Goal: Download file/media

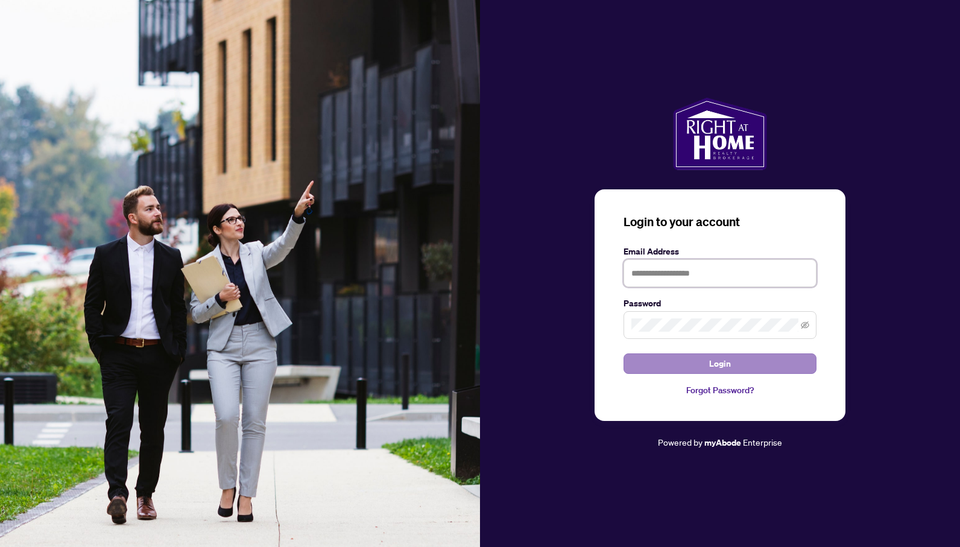
type input "**********"
click at [677, 364] on button "Login" at bounding box center [720, 364] width 193 height 21
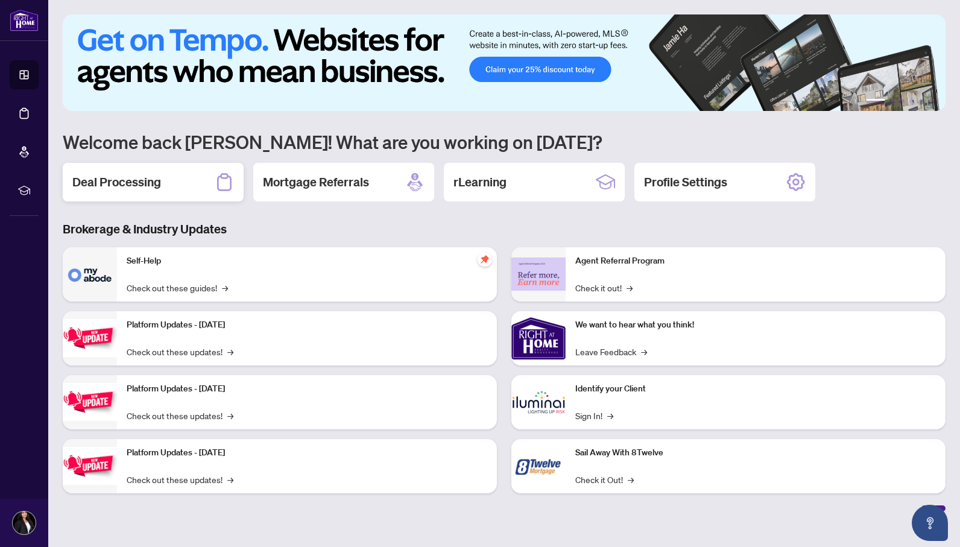
click at [162, 186] on div "Deal Processing" at bounding box center [153, 182] width 181 height 39
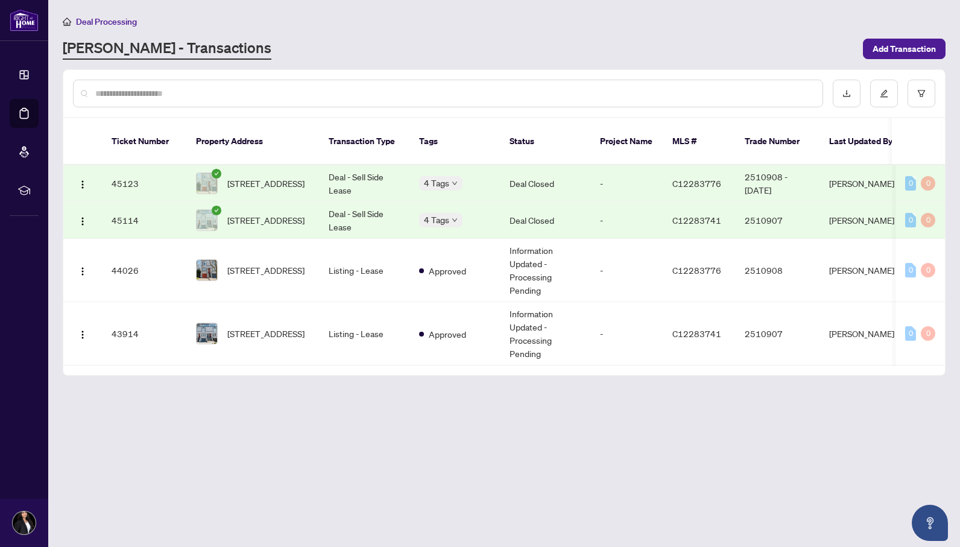
click at [588, 174] on td "Deal Closed" at bounding box center [545, 183] width 90 height 37
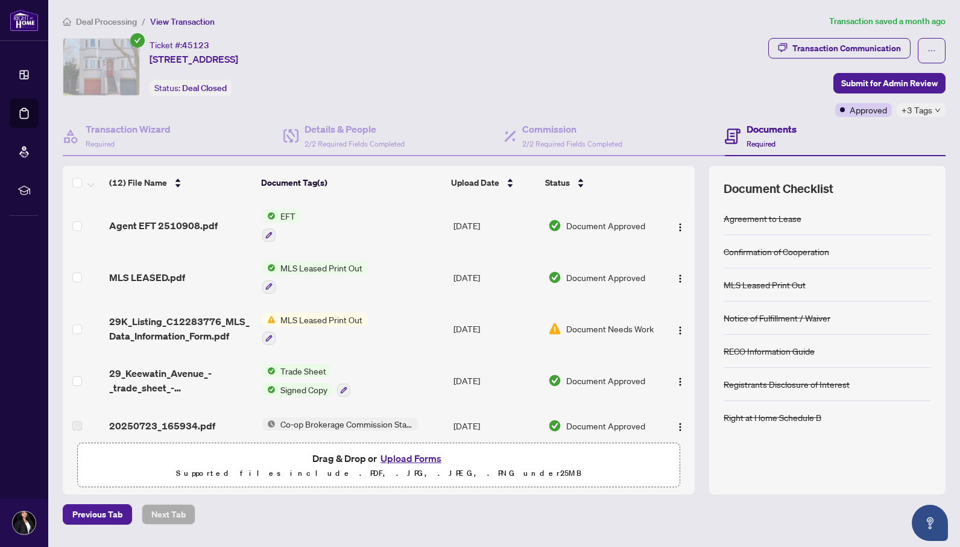
click at [121, 21] on span "Deal Processing" at bounding box center [106, 21] width 61 height 11
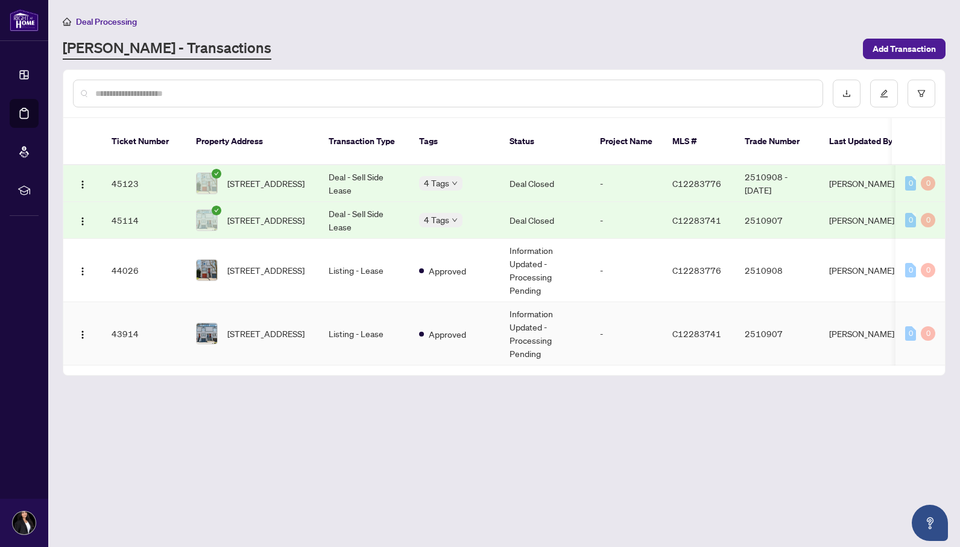
click at [575, 313] on td "Information Updated - Processing Pending" at bounding box center [545, 333] width 90 height 63
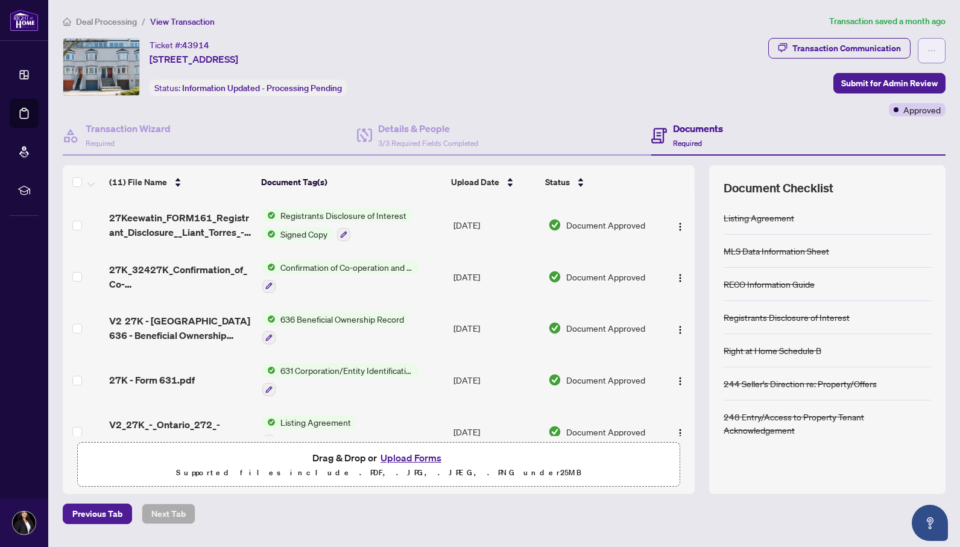
click at [933, 52] on icon "ellipsis" at bounding box center [932, 50] width 8 height 8
click at [603, 87] on div "Ticket #: 43914 [STREET_ADDRESS] Status: Information Updated - Processing Pendi…" at bounding box center [413, 67] width 701 height 58
click at [676, 224] on img "button" at bounding box center [681, 227] width 10 height 10
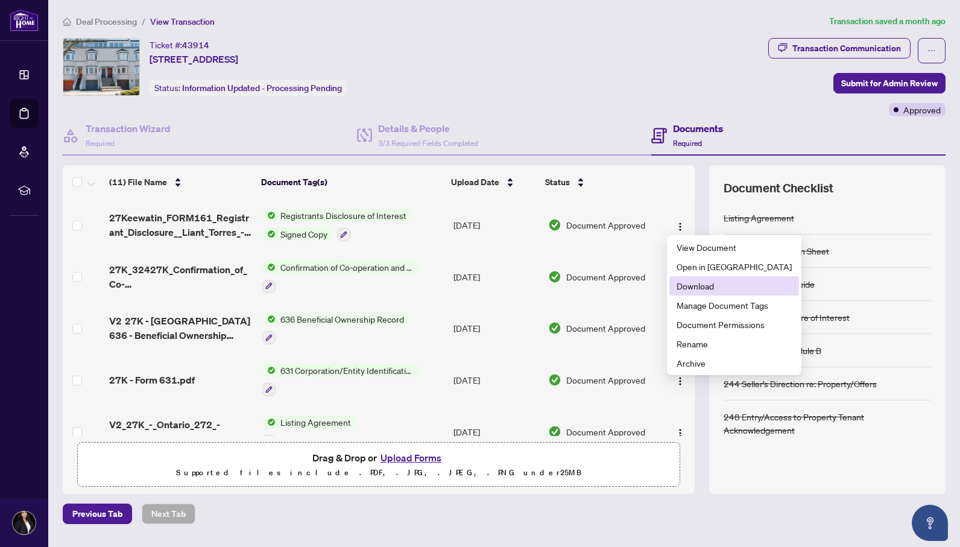
click at [696, 282] on span "Download" at bounding box center [734, 285] width 115 height 13
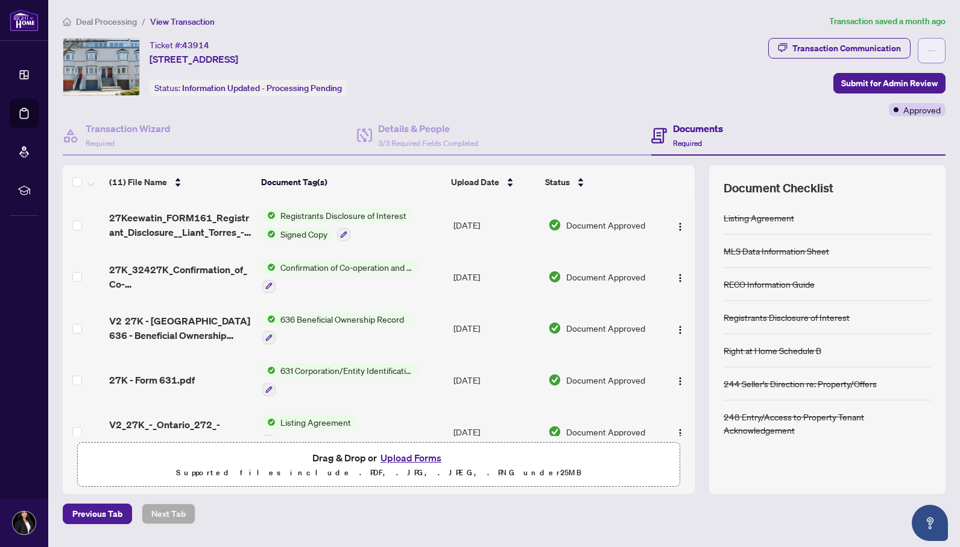
click at [927, 51] on button "button" at bounding box center [932, 50] width 28 height 25
click at [696, 66] on div "Ticket #: 43914 [STREET_ADDRESS] Status: Information Updated - Processing Pendi…" at bounding box center [413, 67] width 701 height 58
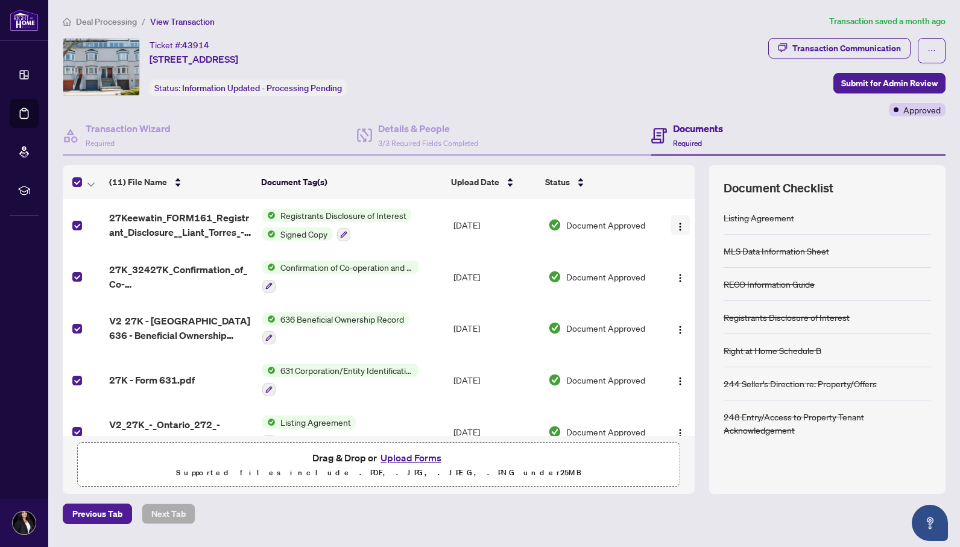
click at [676, 222] on img "button" at bounding box center [681, 227] width 10 height 10
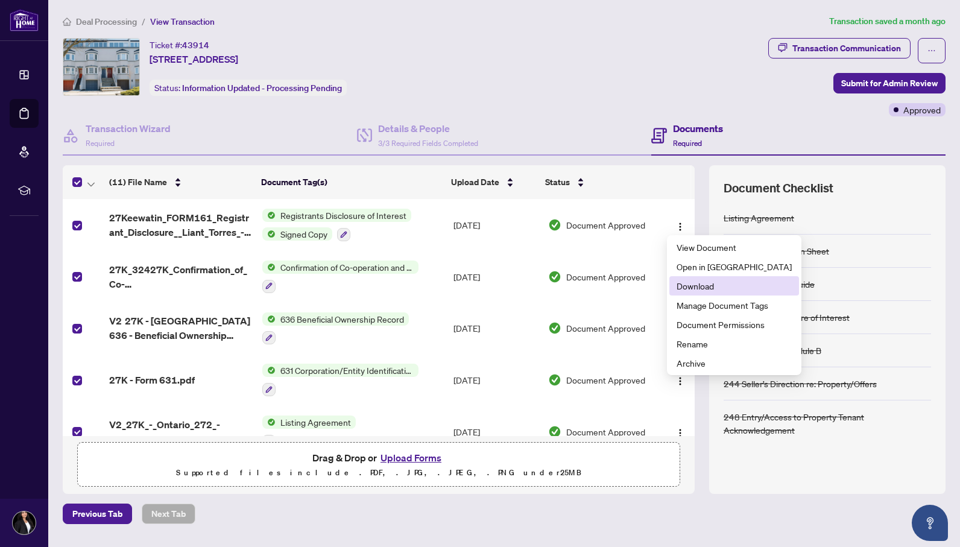
click at [704, 286] on span "Download" at bounding box center [734, 285] width 115 height 13
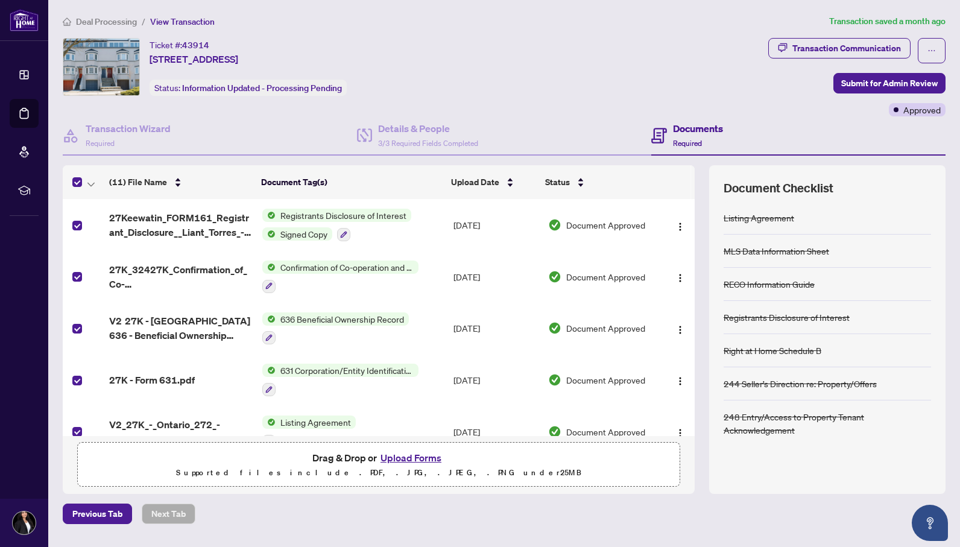
click at [424, 48] on div "Ticket #: 43914 [STREET_ADDRESS] Status: Information Updated - Processing Pendi…" at bounding box center [413, 67] width 701 height 58
click at [688, 72] on div "Ticket #: 43914 [STREET_ADDRESS] Status: Information Updated - Processing Pendi…" at bounding box center [413, 67] width 701 height 58
click at [682, 228] on button "button" at bounding box center [680, 224] width 19 height 19
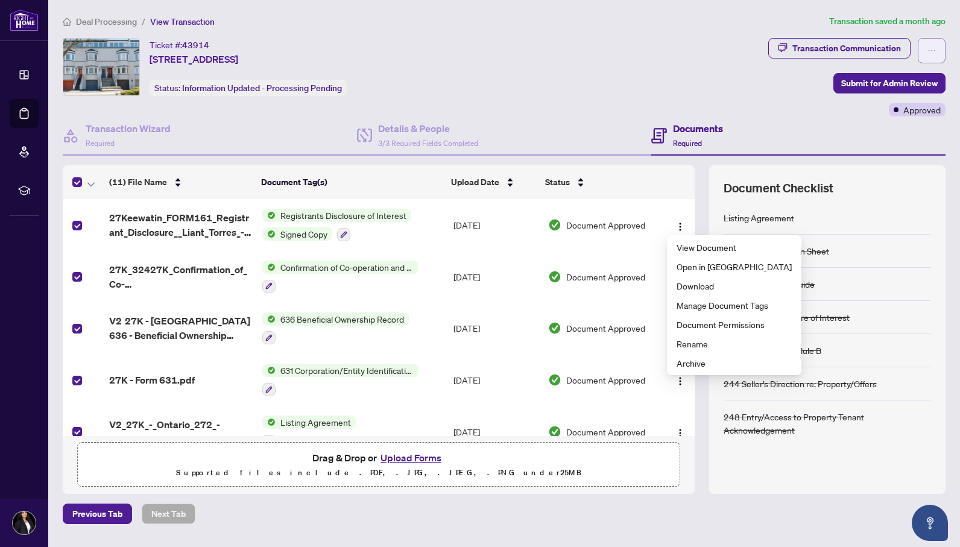
click at [925, 52] on button "button" at bounding box center [932, 50] width 28 height 25
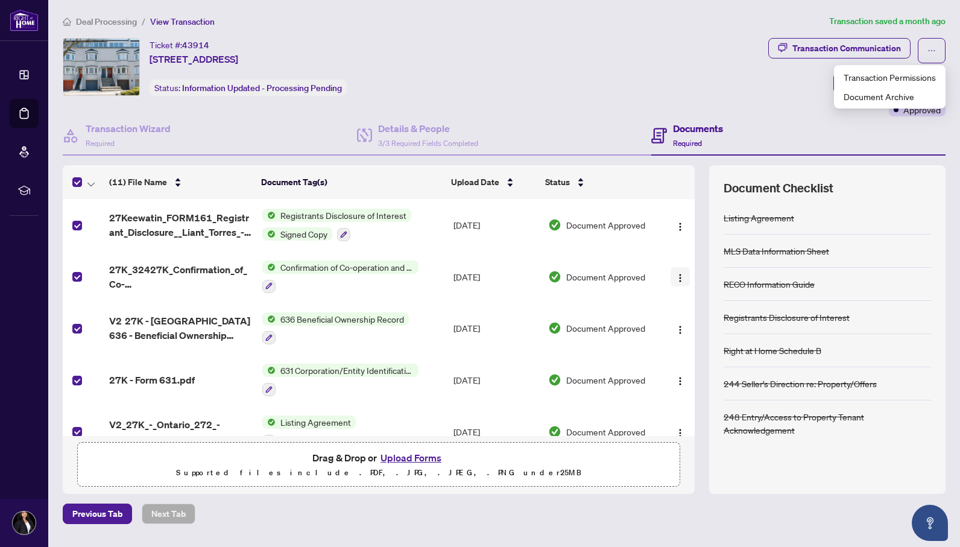
click at [676, 273] on img "button" at bounding box center [681, 278] width 10 height 10
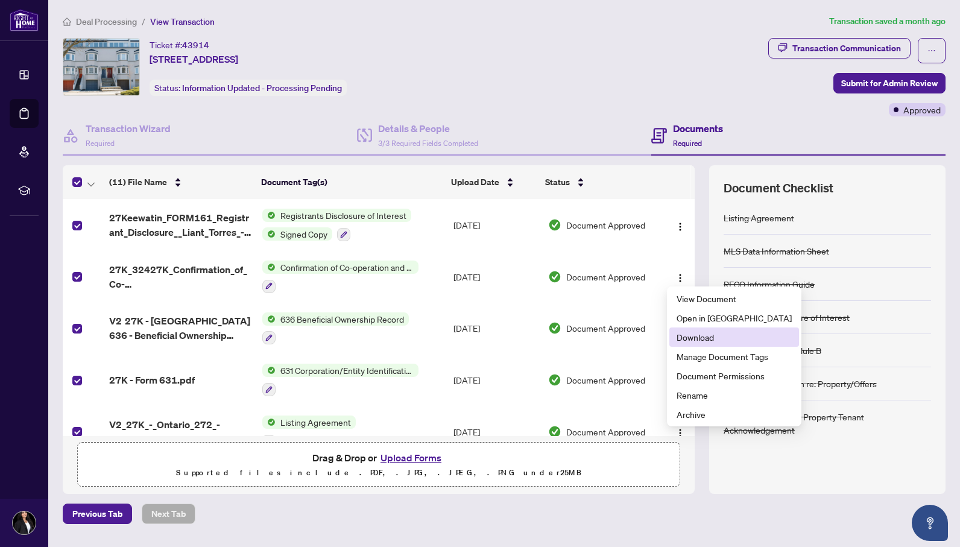
click at [691, 331] on span "Download" at bounding box center [734, 337] width 115 height 13
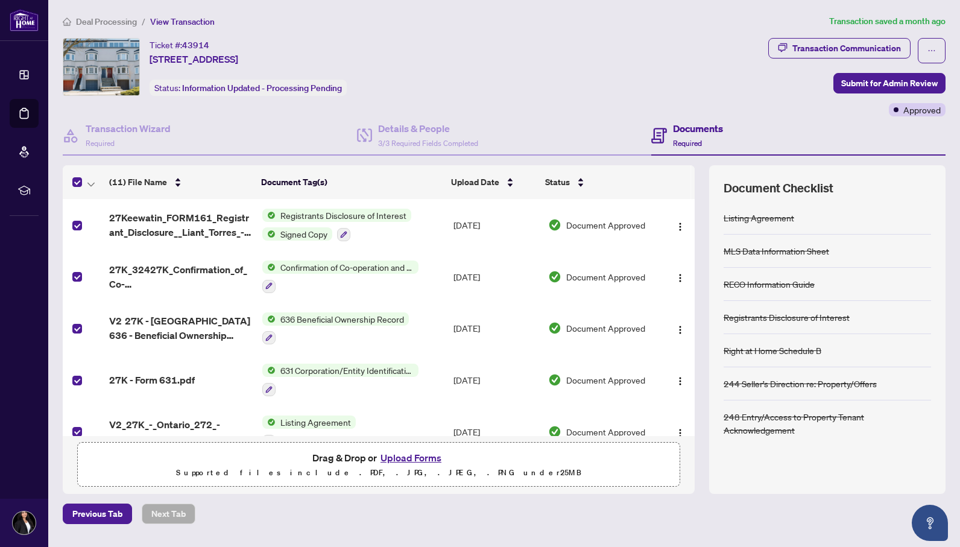
click at [454, 80] on div "Ticket #: 43914 [STREET_ADDRESS] Status: Information Updated - Processing Pendi…" at bounding box center [413, 67] width 701 height 58
click at [680, 322] on span "button" at bounding box center [681, 328] width 10 height 13
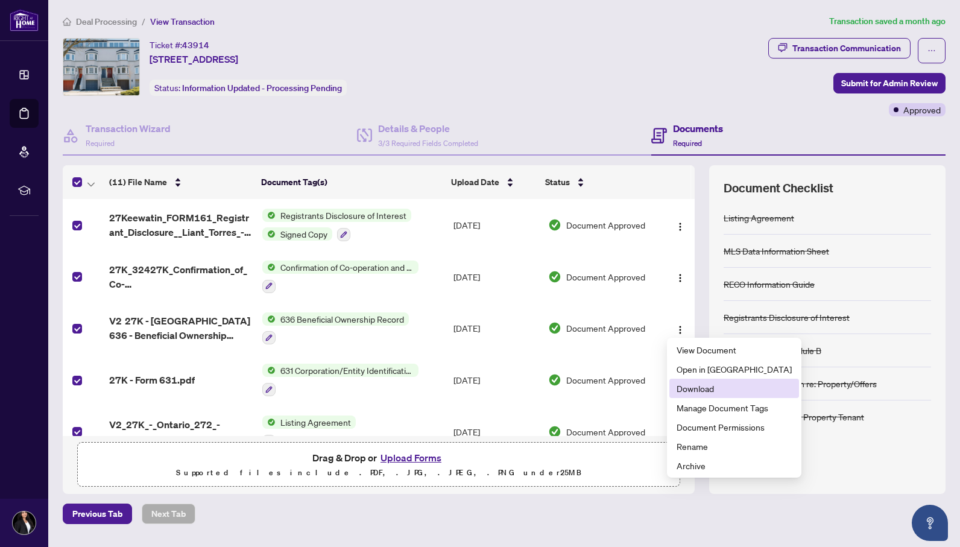
click at [696, 386] on span "Download" at bounding box center [734, 388] width 115 height 13
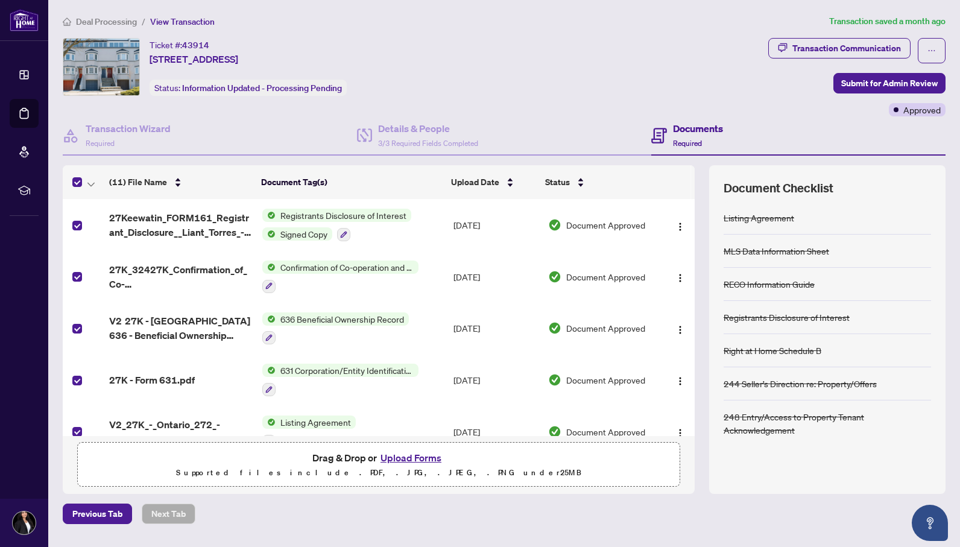
click at [437, 99] on div "Ticket #: 43914 [STREET_ADDRESS] Status: Information Updated - Processing Pendi…" at bounding box center [413, 77] width 706 height 78
click at [678, 378] on img "button" at bounding box center [681, 381] width 10 height 10
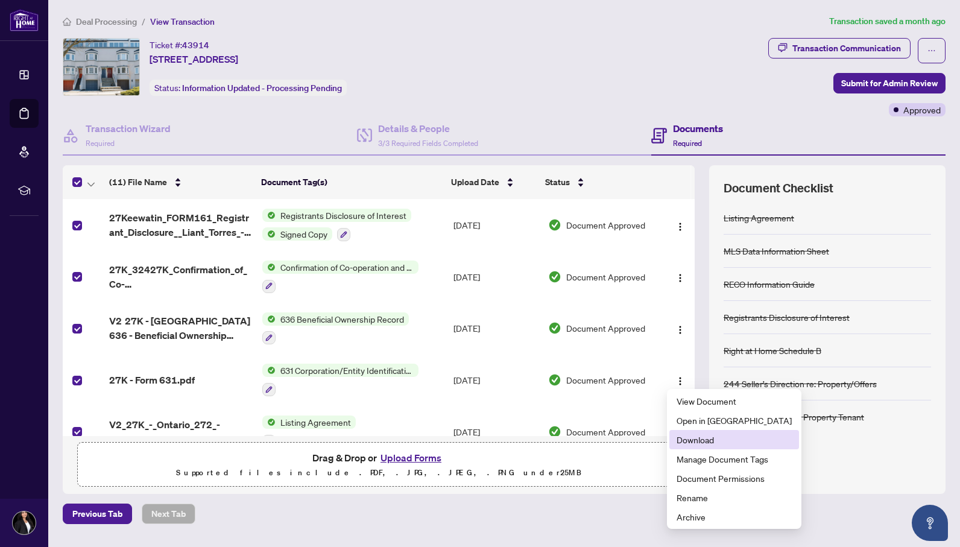
click at [696, 444] on span "Download" at bounding box center [734, 439] width 115 height 13
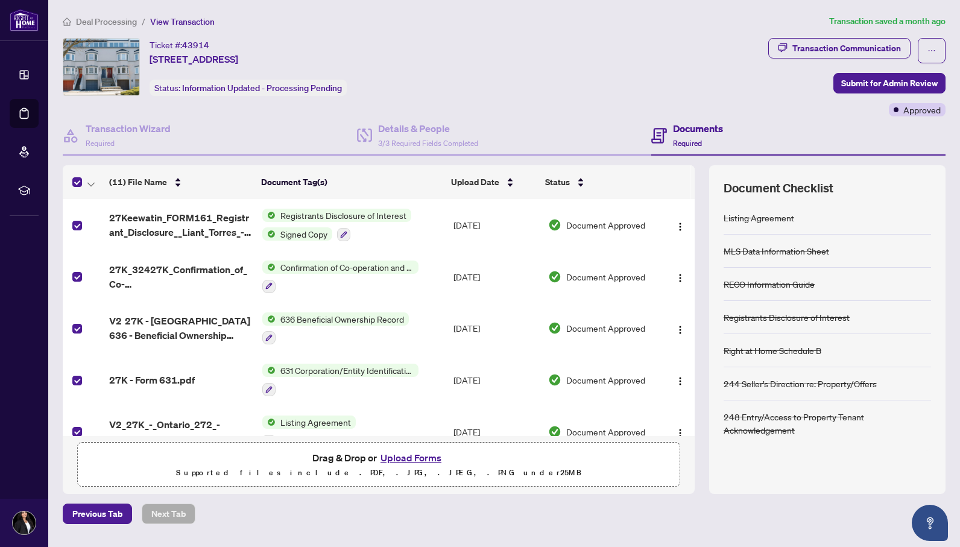
click at [437, 59] on div "Ticket #: 43914 [STREET_ADDRESS] Status: Information Updated - Processing Pendi…" at bounding box center [413, 67] width 701 height 58
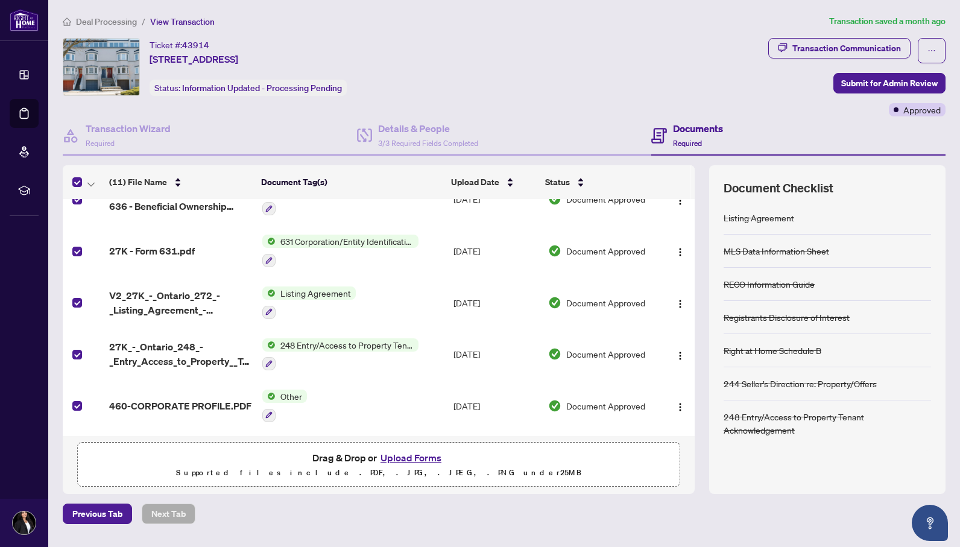
scroll to position [163, 0]
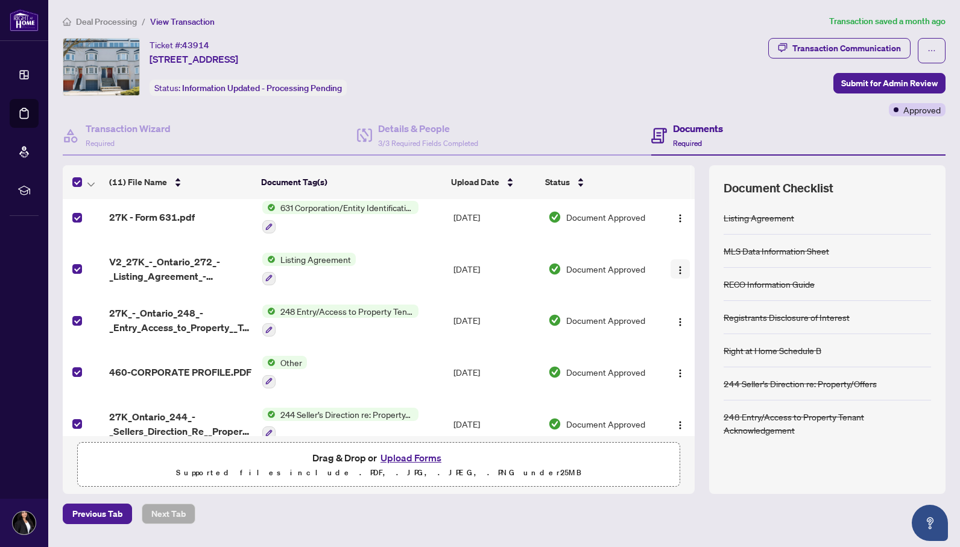
click at [679, 271] on span "button" at bounding box center [681, 268] width 10 height 13
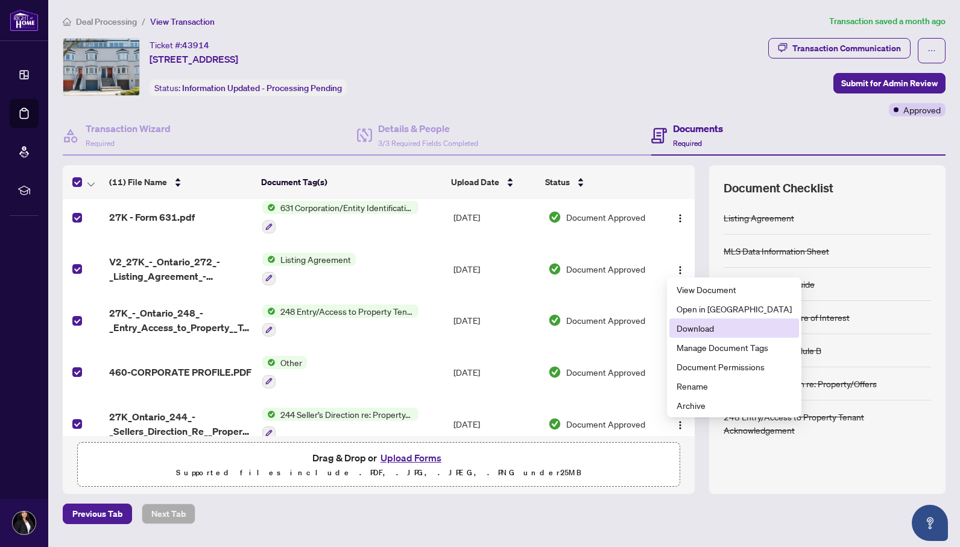
click at [689, 322] on span "Download" at bounding box center [734, 328] width 115 height 13
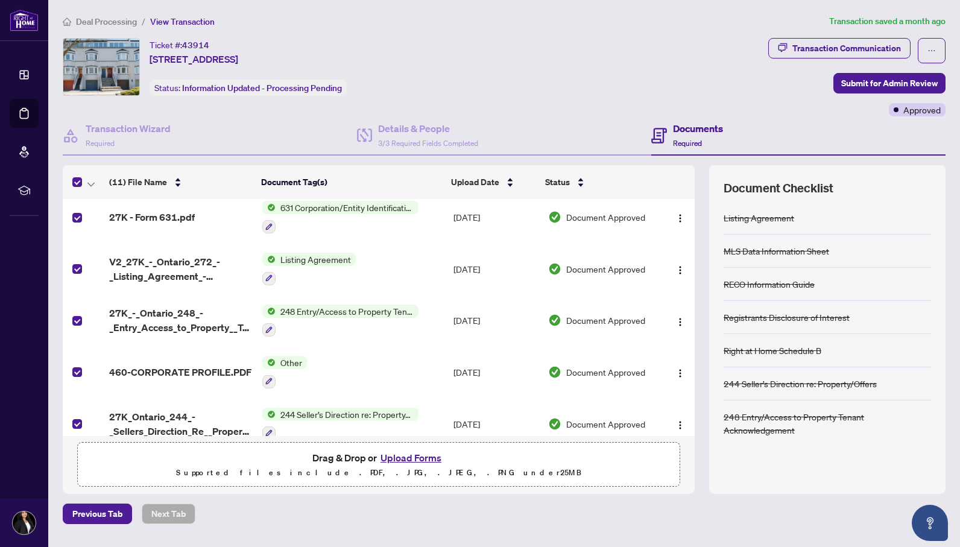
click at [454, 61] on div "Ticket #: 43914 [STREET_ADDRESS] Status: Information Updated - Processing Pendi…" at bounding box center [413, 67] width 701 height 58
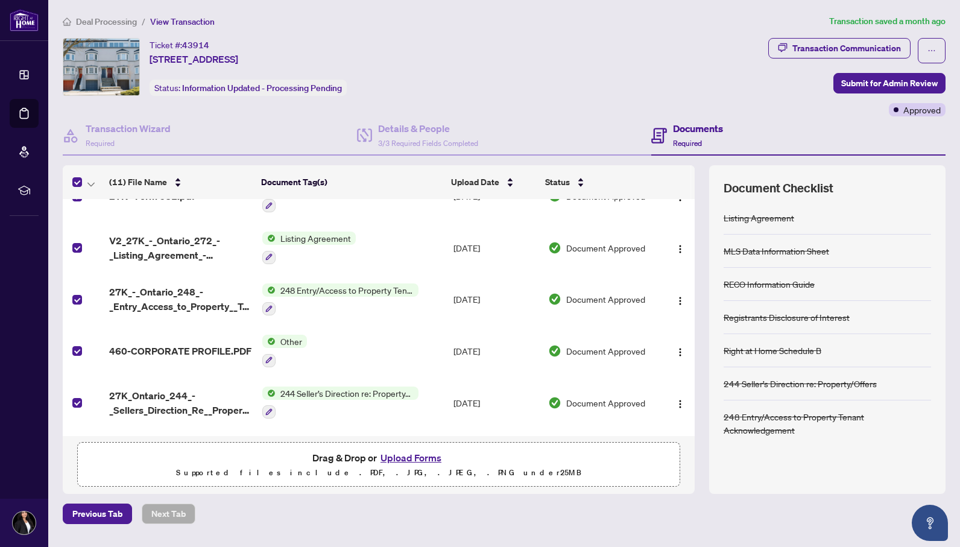
scroll to position [186, 0]
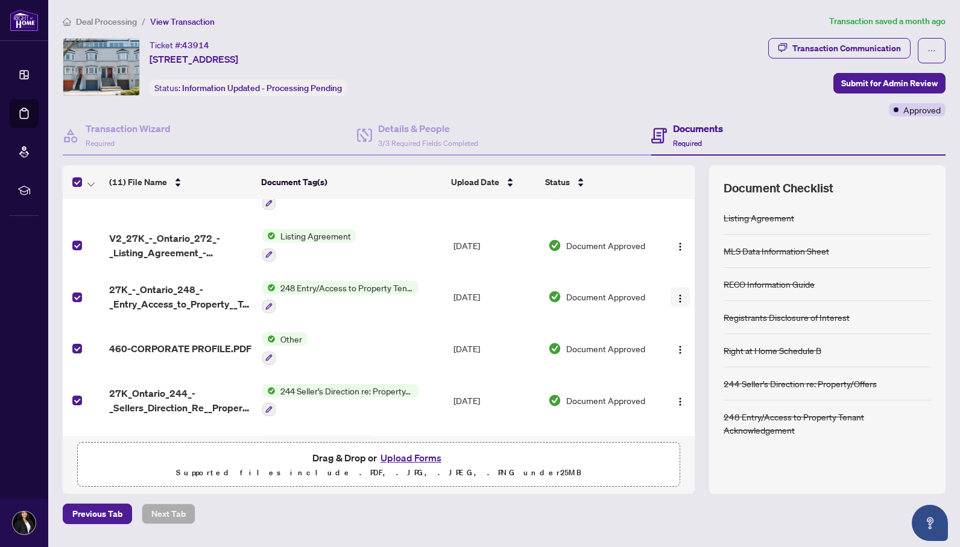
click at [678, 297] on img "button" at bounding box center [681, 299] width 10 height 10
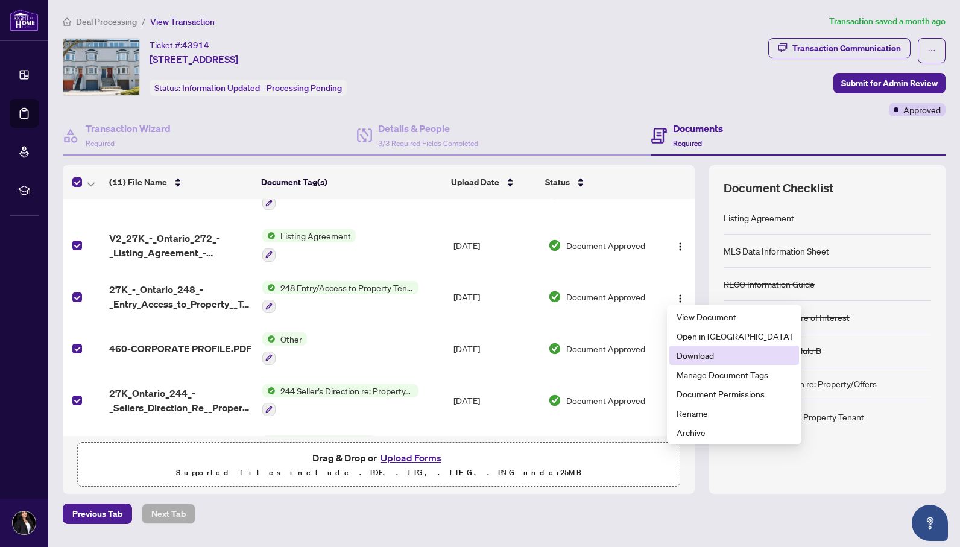
click at [686, 360] on span "Download" at bounding box center [734, 355] width 115 height 13
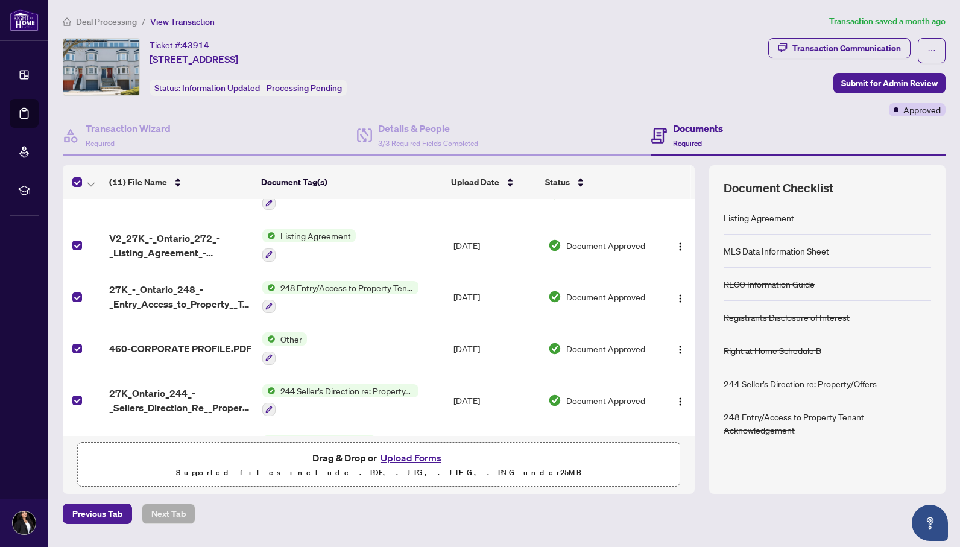
click at [398, 68] on div "Ticket #: 43914 [STREET_ADDRESS] Status: Information Updated - Processing Pendi…" at bounding box center [413, 67] width 701 height 58
click at [678, 345] on img "button" at bounding box center [681, 350] width 10 height 10
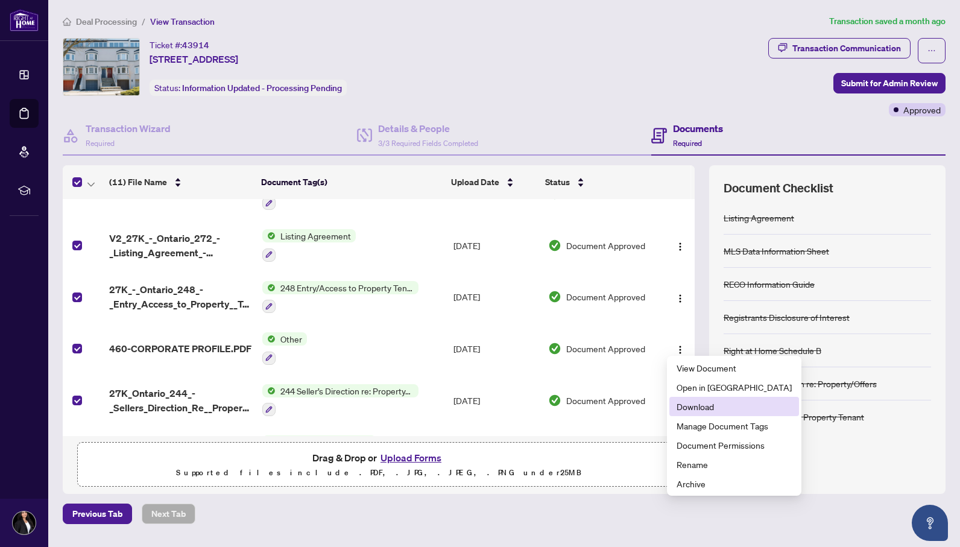
click at [687, 408] on span "Download" at bounding box center [734, 406] width 115 height 13
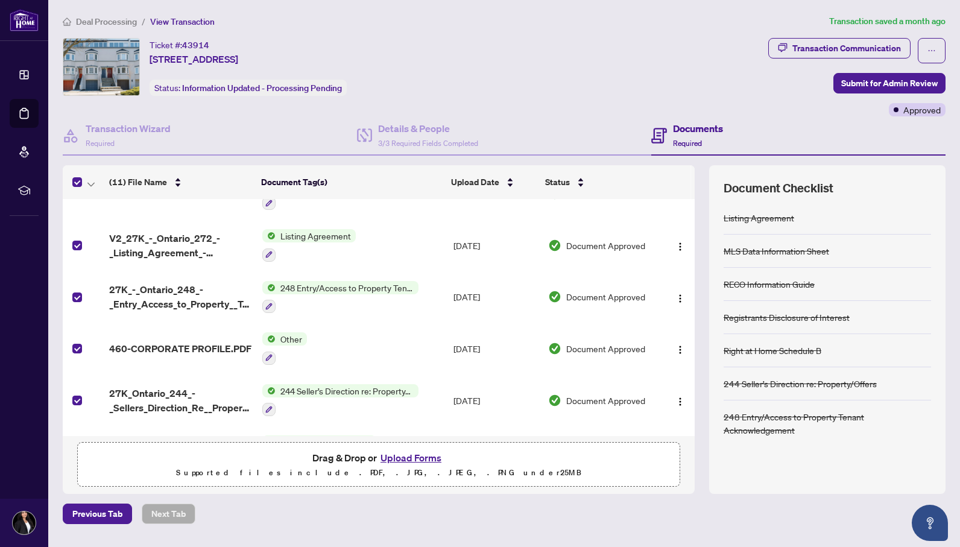
click at [425, 64] on div "Ticket #: 43914 [STREET_ADDRESS] Status: Information Updated - Processing Pendi…" at bounding box center [413, 67] width 701 height 58
click at [678, 397] on img "button" at bounding box center [681, 402] width 10 height 10
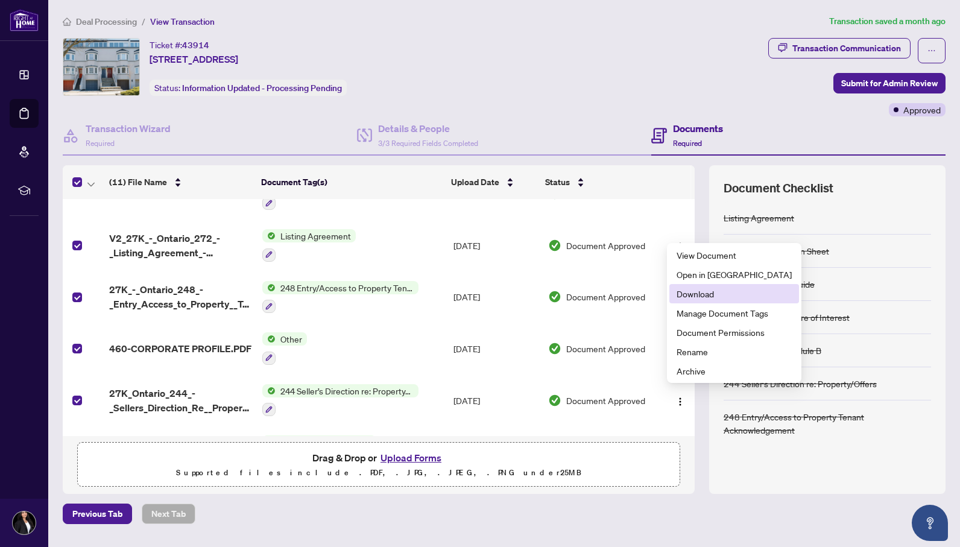
click at [718, 298] on span "Download" at bounding box center [734, 293] width 115 height 13
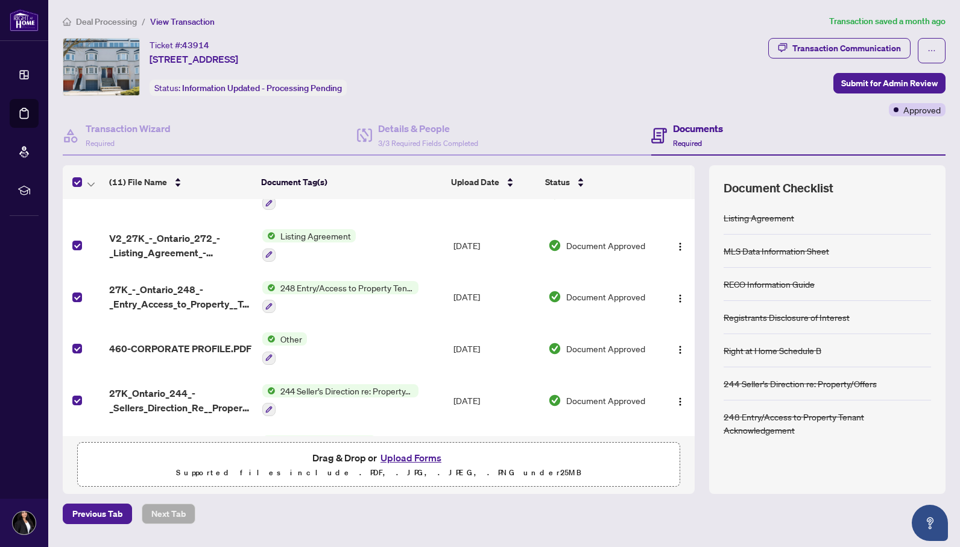
click at [436, 42] on div "Ticket #: 43914 [STREET_ADDRESS] Status: Information Updated - Processing Pendi…" at bounding box center [413, 67] width 701 height 58
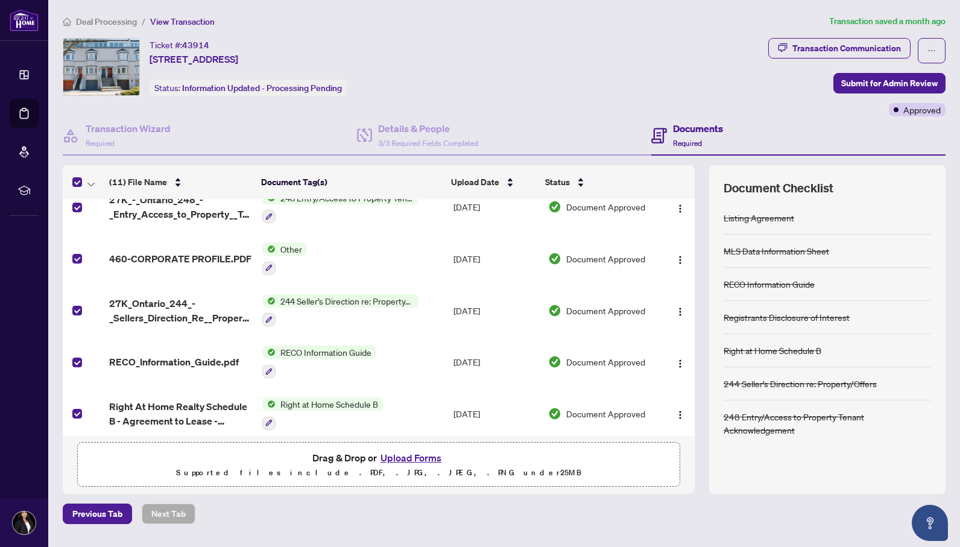
scroll to position [331, 0]
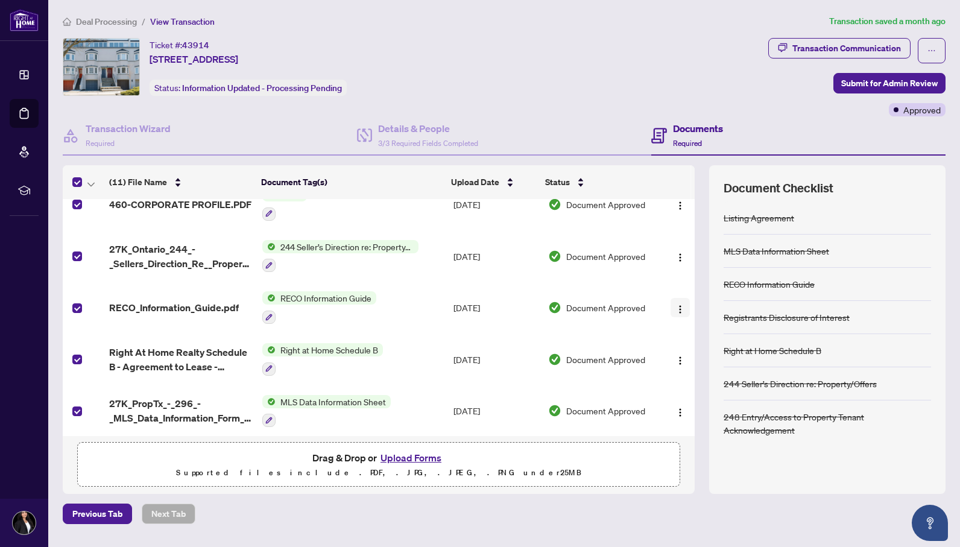
click at [676, 305] on img "button" at bounding box center [681, 310] width 10 height 10
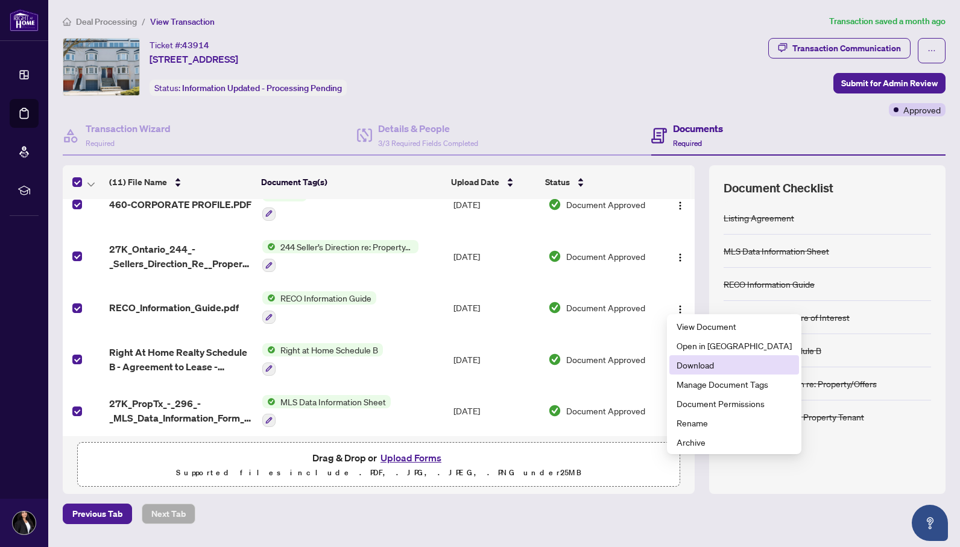
click at [689, 369] on span "Download" at bounding box center [734, 364] width 115 height 13
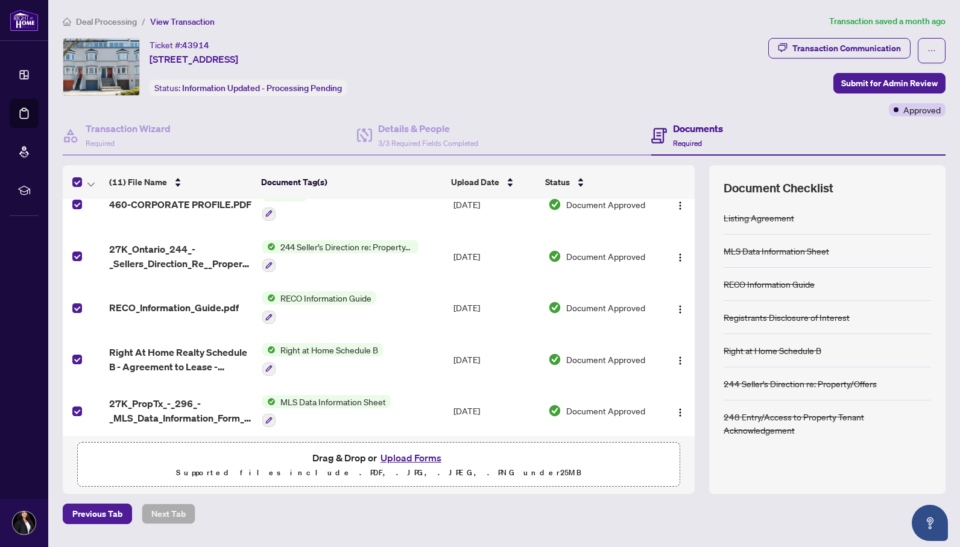
click at [426, 30] on div "Deal Processing / View Transaction Transaction saved a month ago Ticket #: 4391…" at bounding box center [504, 269] width 893 height 510
click at [681, 356] on img "button" at bounding box center [681, 361] width 10 height 10
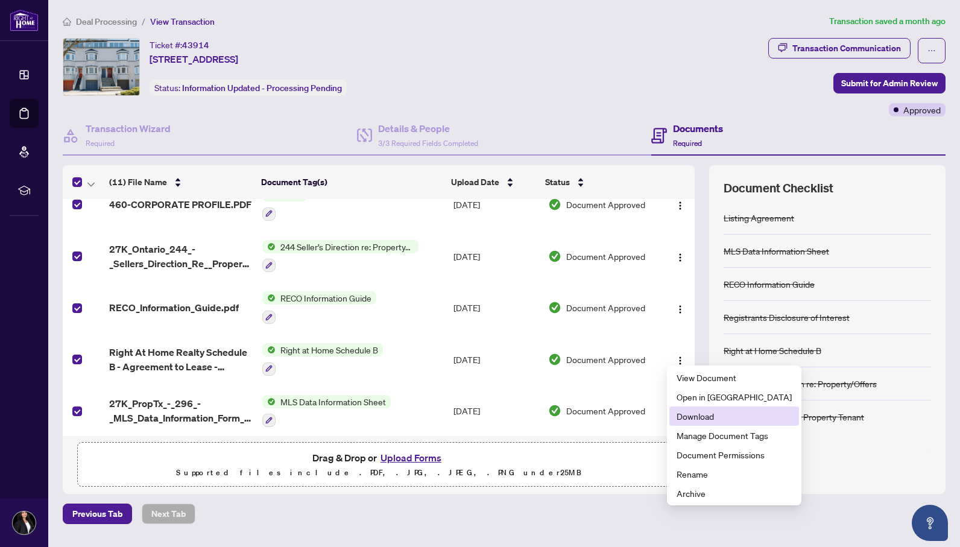
click at [691, 418] on span "Download" at bounding box center [734, 416] width 115 height 13
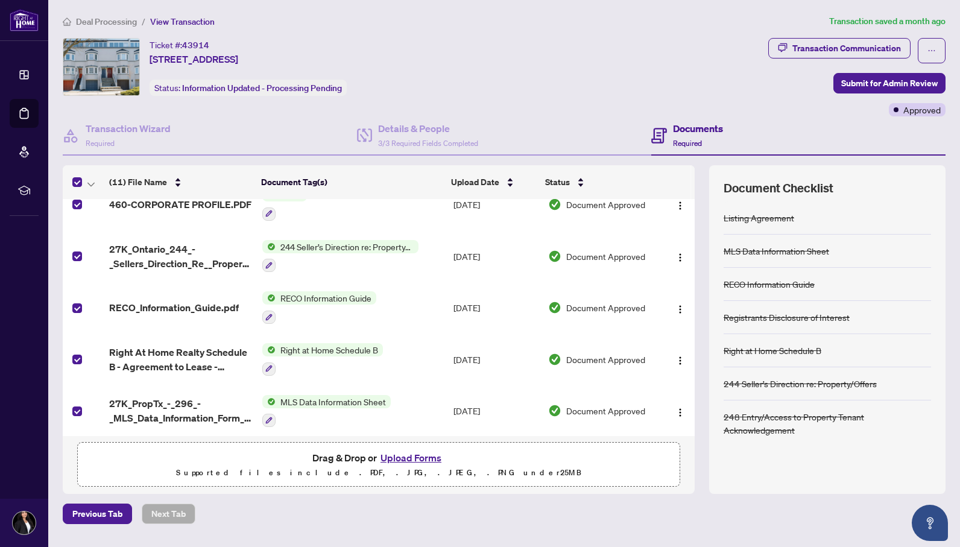
click at [397, 74] on div "Ticket #: 43914 [STREET_ADDRESS] Status: Information Updated - Processing Pendi…" at bounding box center [413, 67] width 701 height 58
click at [679, 409] on img "button" at bounding box center [681, 413] width 10 height 10
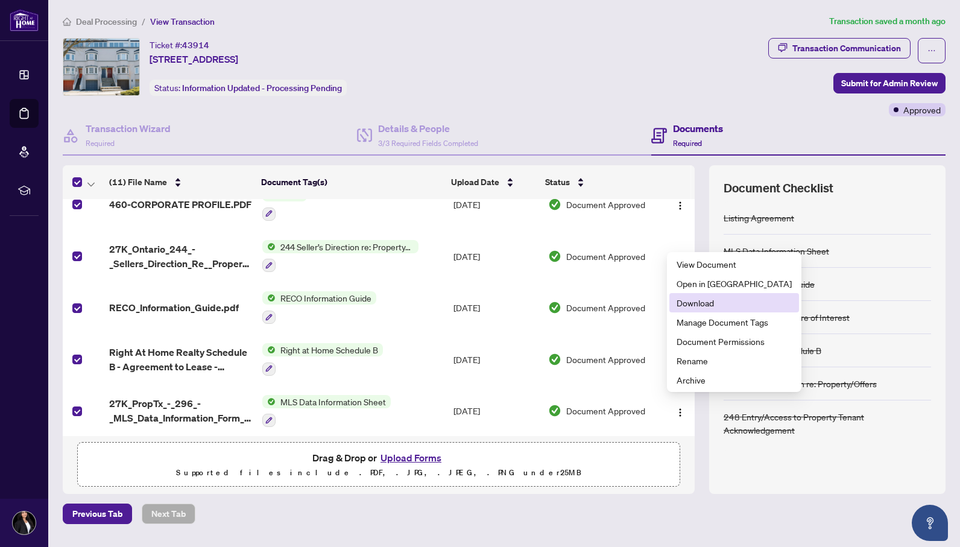
click at [692, 300] on span "Download" at bounding box center [734, 302] width 115 height 13
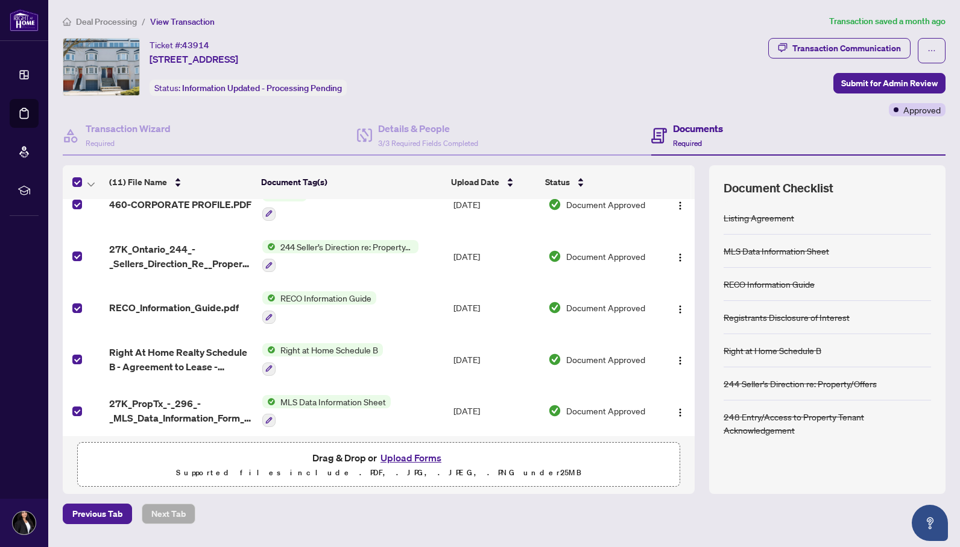
click at [412, 41] on div "Ticket #: 43914 [STREET_ADDRESS] Status: Information Updated - Processing Pendi…" at bounding box center [413, 67] width 701 height 58
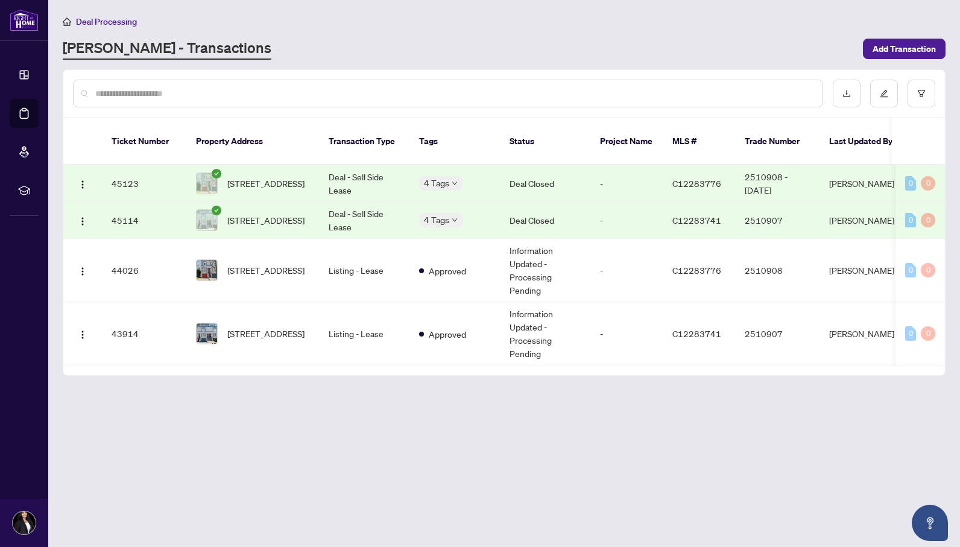
click at [491, 209] on td "4 Tags" at bounding box center [455, 220] width 90 height 37
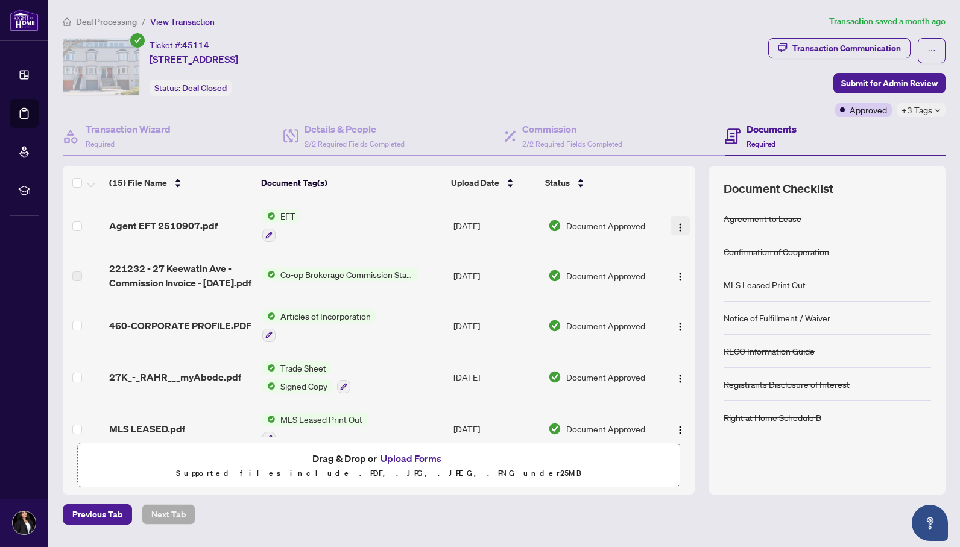
click at [678, 226] on img "button" at bounding box center [681, 228] width 10 height 10
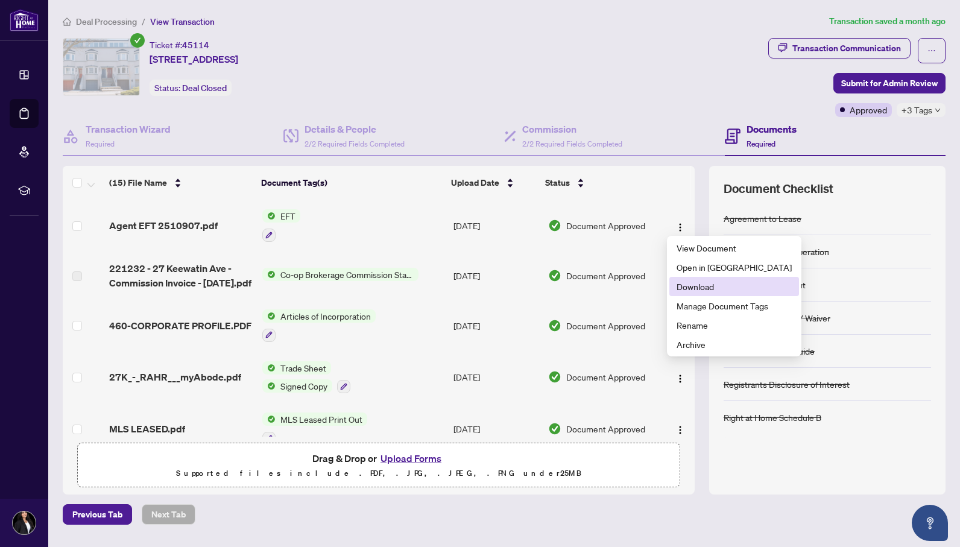
click at [696, 289] on span "Download" at bounding box center [734, 286] width 115 height 13
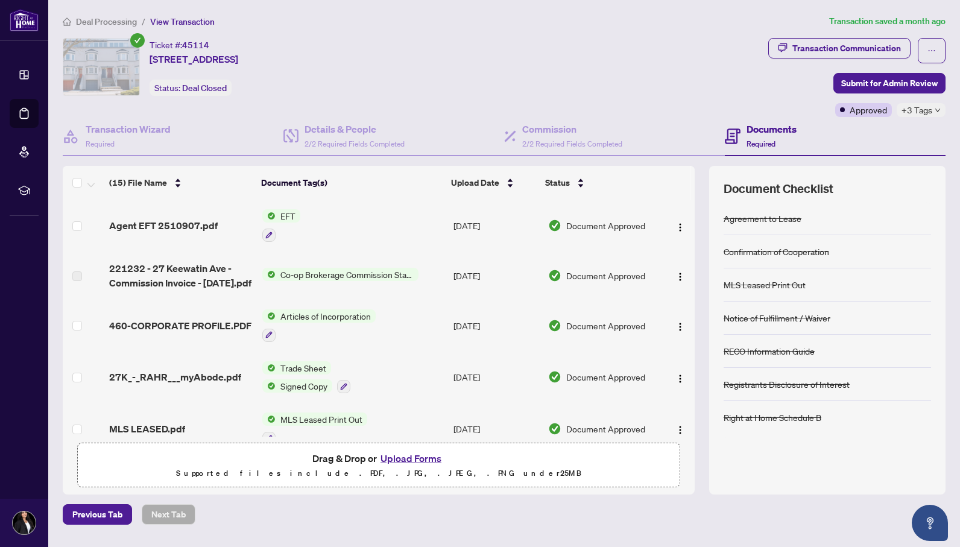
click at [452, 59] on div "Ticket #: 45114 [STREET_ADDRESS] Status: Deal Closed" at bounding box center [413, 67] width 701 height 58
click at [677, 276] on img "button" at bounding box center [681, 277] width 10 height 10
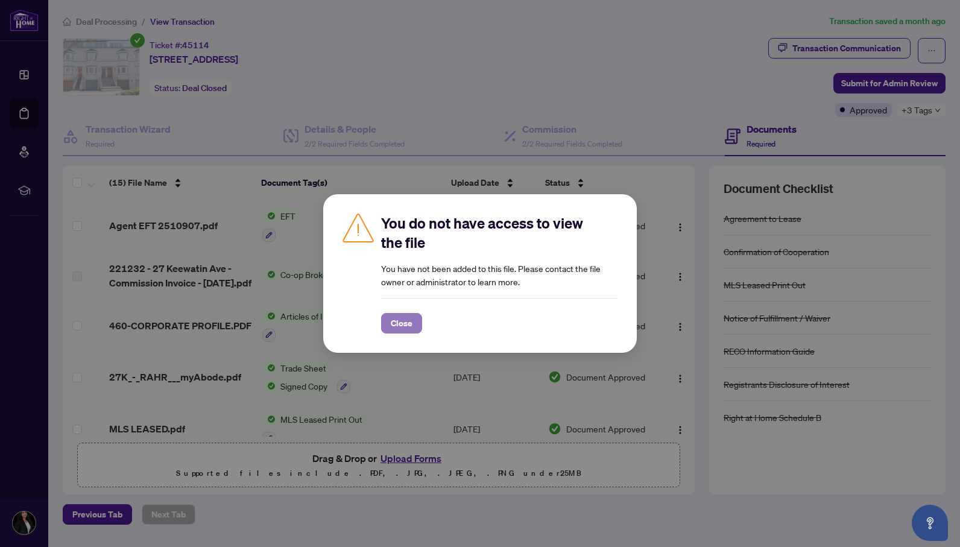
click at [416, 325] on button "Close" at bounding box center [401, 323] width 41 height 21
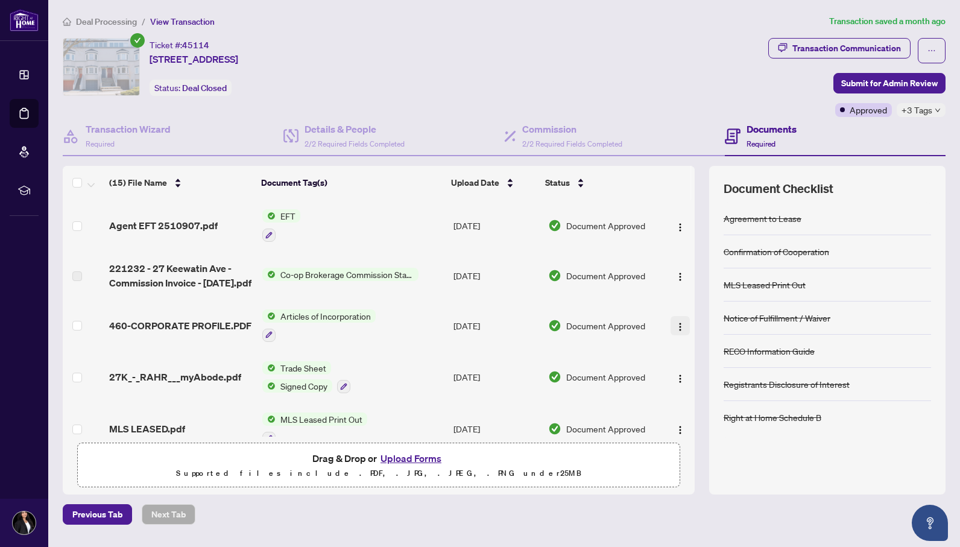
click at [682, 327] on button "button" at bounding box center [680, 325] width 19 height 19
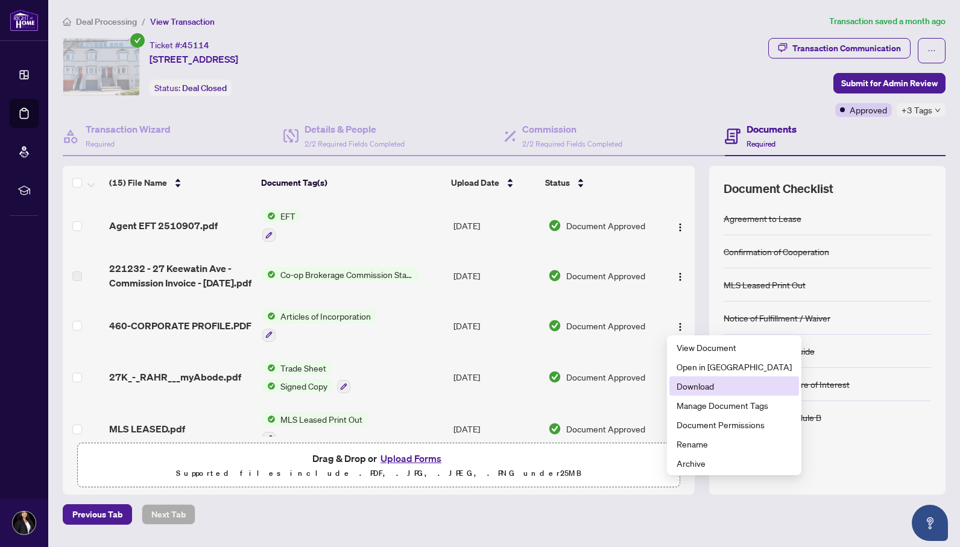
click at [693, 379] on span "Download" at bounding box center [734, 385] width 115 height 13
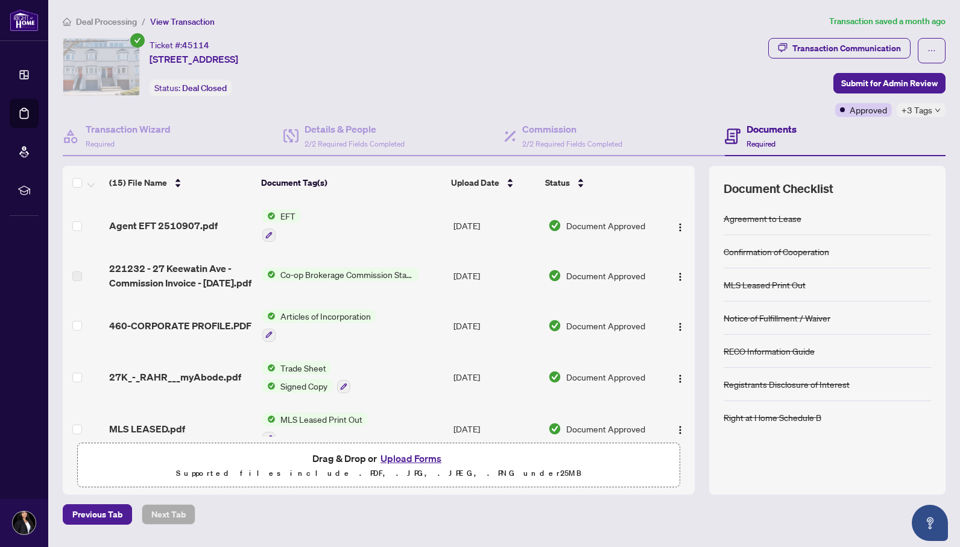
click at [428, 84] on div "Ticket #: 45114 [STREET_ADDRESS] Status: Deal Closed" at bounding box center [413, 67] width 701 height 58
click at [677, 375] on img "button" at bounding box center [681, 379] width 10 height 10
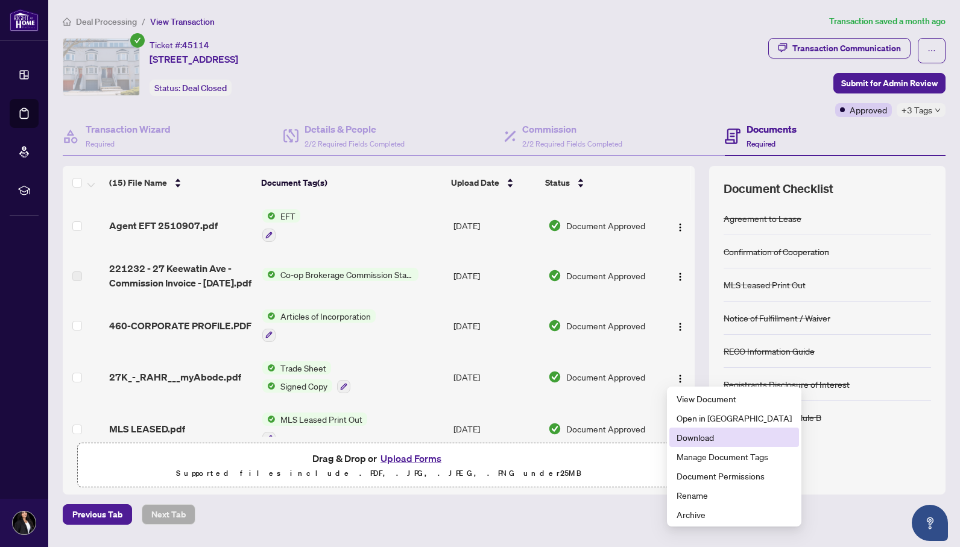
click at [699, 433] on span "Download" at bounding box center [734, 437] width 115 height 13
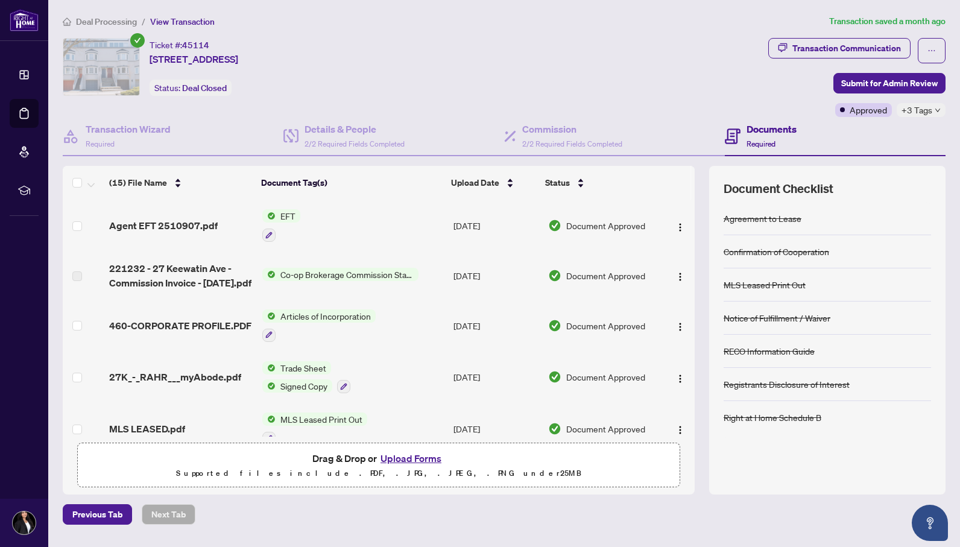
click at [442, 55] on div "Ticket #: 45114 [STREET_ADDRESS] Status: Deal Closed" at bounding box center [413, 67] width 701 height 58
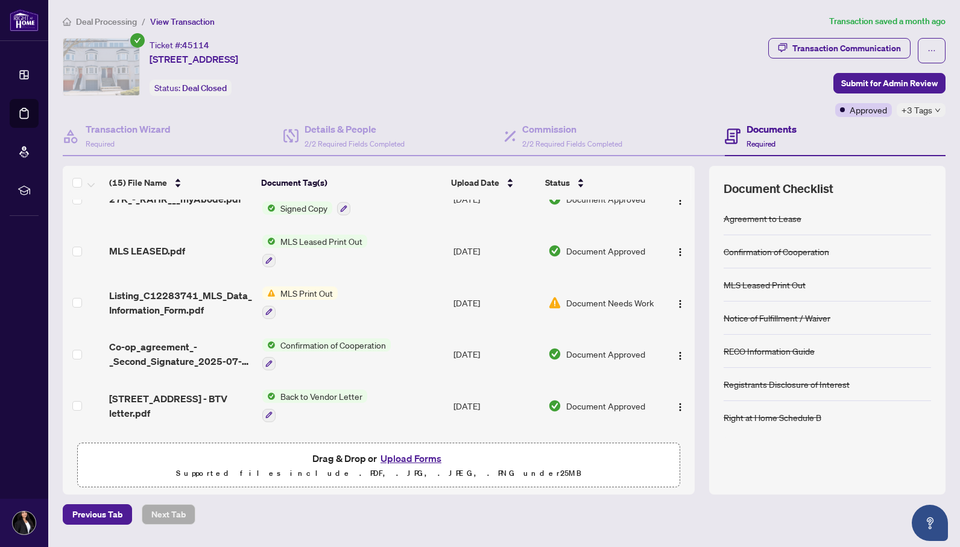
scroll to position [193, 0]
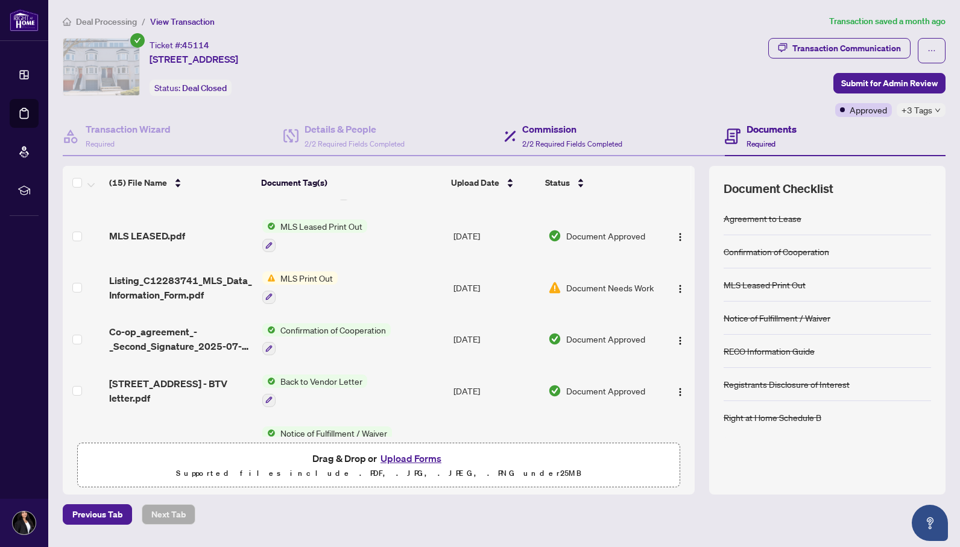
drag, startPoint x: 586, startPoint y: 83, endPoint x: 620, endPoint y: 123, distance: 52.2
click at [586, 83] on div "Ticket #: 45114 [STREET_ADDRESS] Status: Deal Closed" at bounding box center [413, 67] width 701 height 58
click at [678, 229] on span "button" at bounding box center [681, 235] width 10 height 13
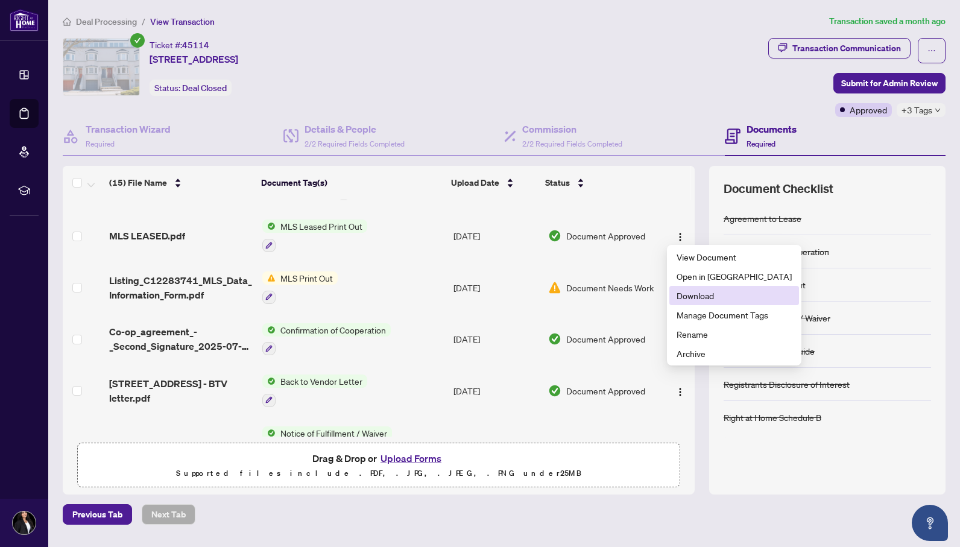
click at [684, 294] on span "Download" at bounding box center [734, 295] width 115 height 13
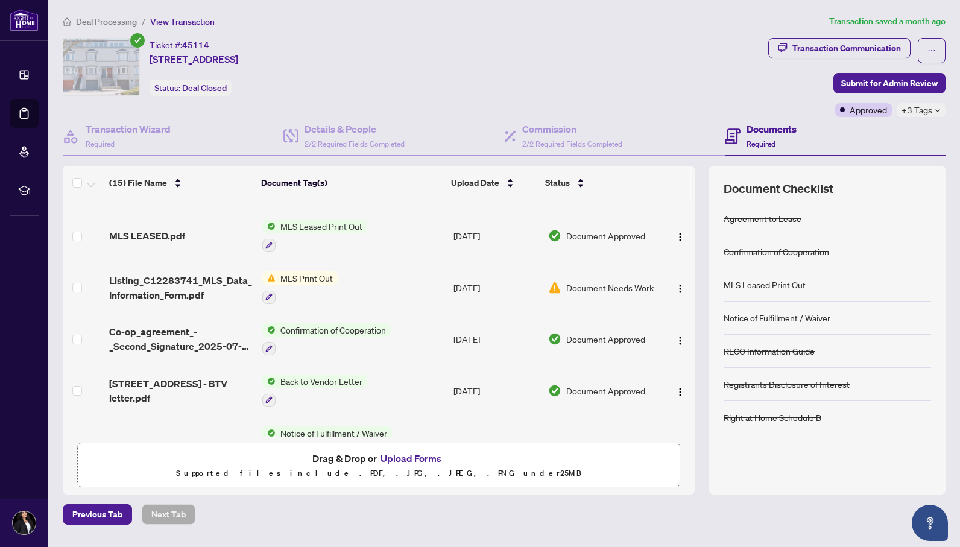
click at [430, 80] on div "Ticket #: 45114 [STREET_ADDRESS] Status: Deal Closed" at bounding box center [413, 67] width 701 height 58
click at [671, 287] on button "button" at bounding box center [680, 287] width 19 height 19
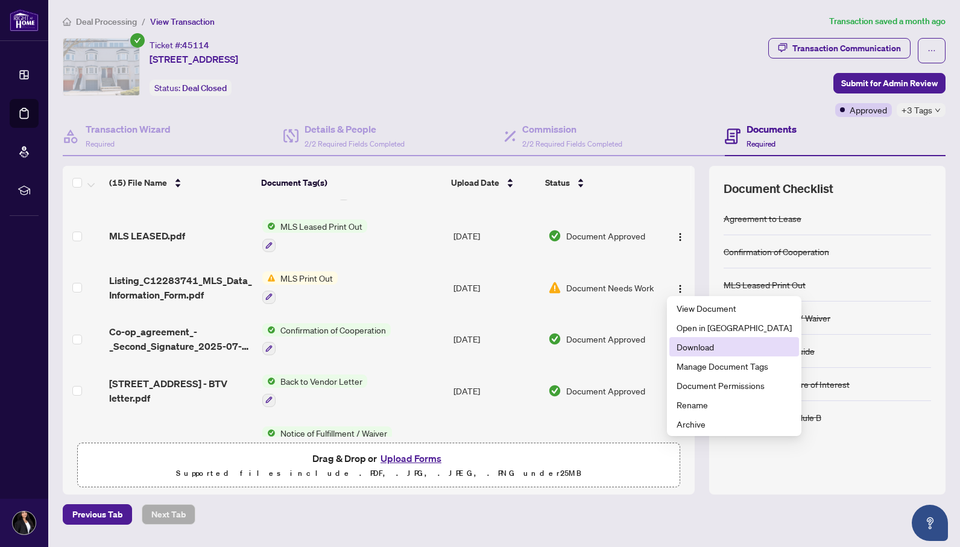
click at [679, 348] on span "Download" at bounding box center [734, 346] width 115 height 13
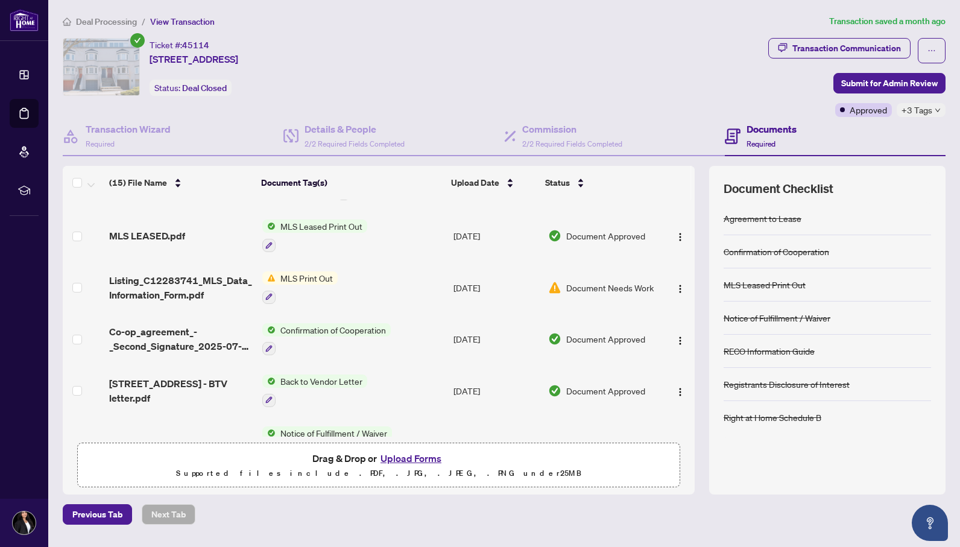
click at [454, 103] on div "Ticket #: 45114 [STREET_ADDRESS] Status: Deal Closed" at bounding box center [413, 77] width 706 height 79
click at [683, 340] on button "button" at bounding box center [680, 338] width 19 height 19
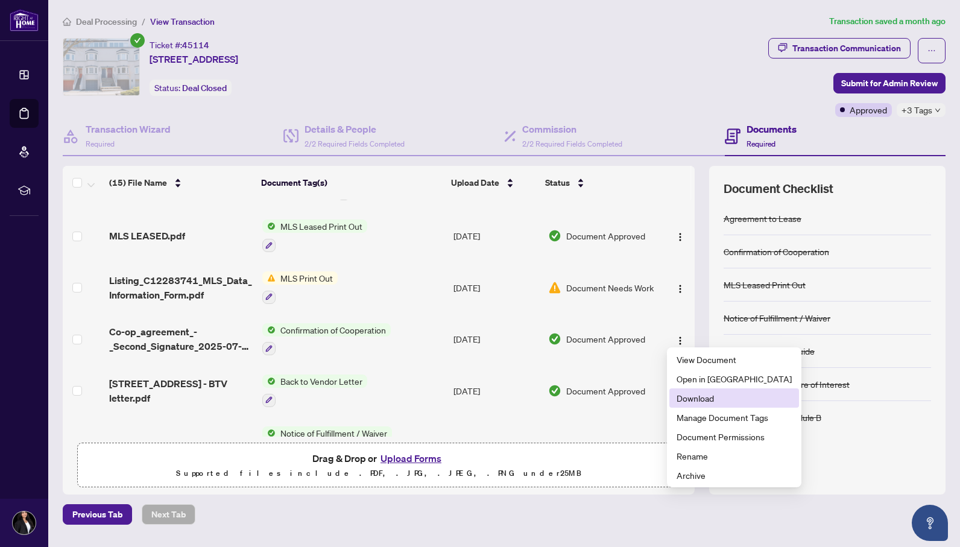
click at [691, 395] on span "Download" at bounding box center [734, 398] width 115 height 13
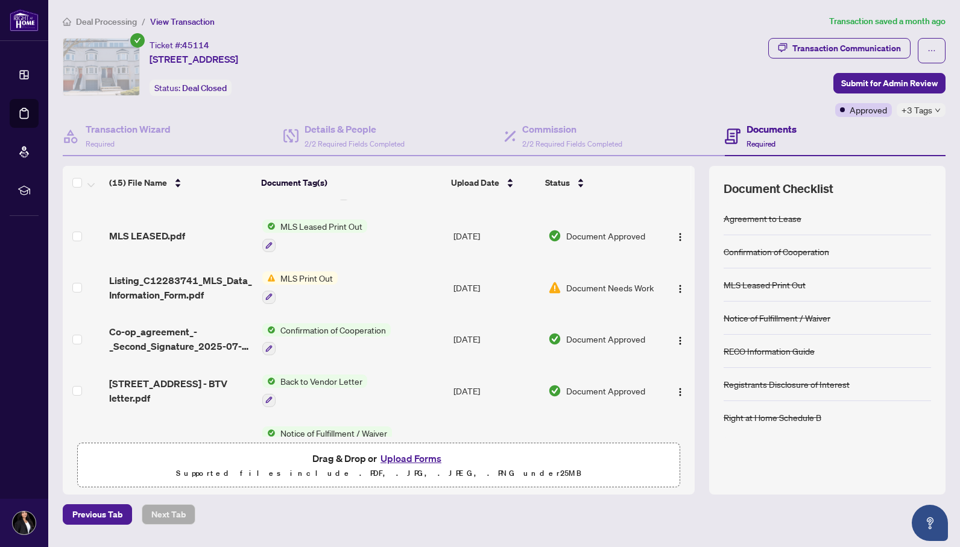
click at [454, 68] on div "Ticket #: 45114 [STREET_ADDRESS] Status: Deal Closed" at bounding box center [413, 67] width 701 height 58
click at [671, 388] on button "button" at bounding box center [680, 390] width 19 height 19
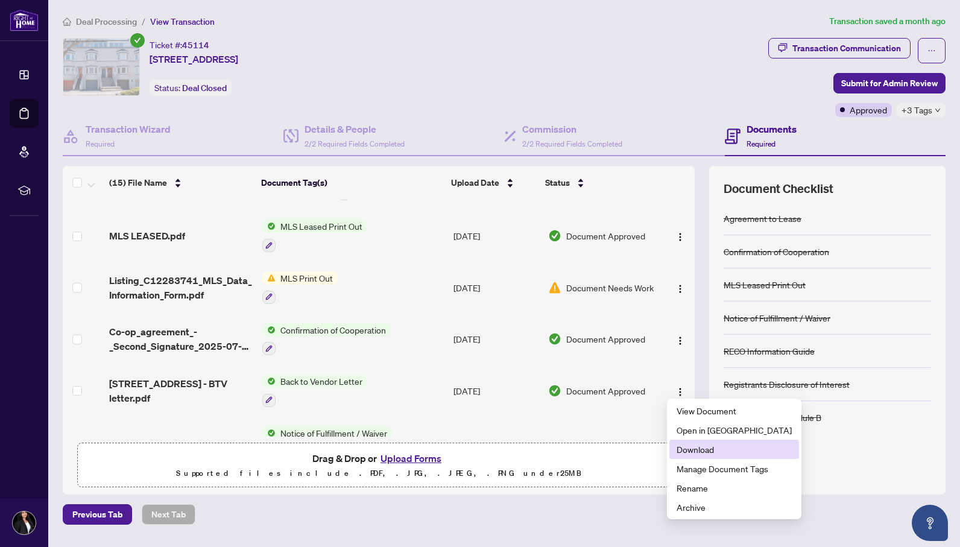
click at [690, 446] on span "Download" at bounding box center [734, 449] width 115 height 13
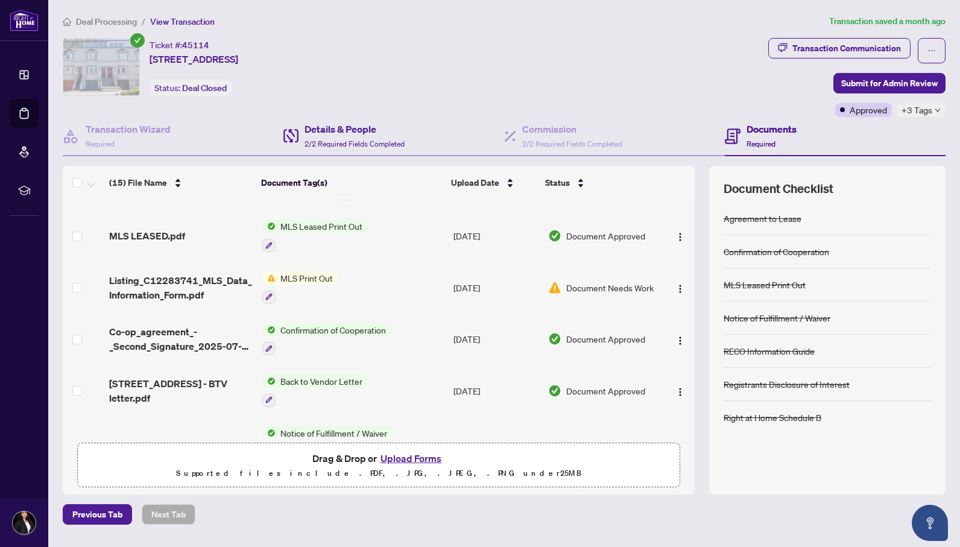
drag, startPoint x: 432, startPoint y: 70, endPoint x: 434, endPoint y: 144, distance: 74.2
click at [432, 70] on div "Ticket #: 45114 [STREET_ADDRESS] Status: Deal Closed" at bounding box center [413, 67] width 701 height 58
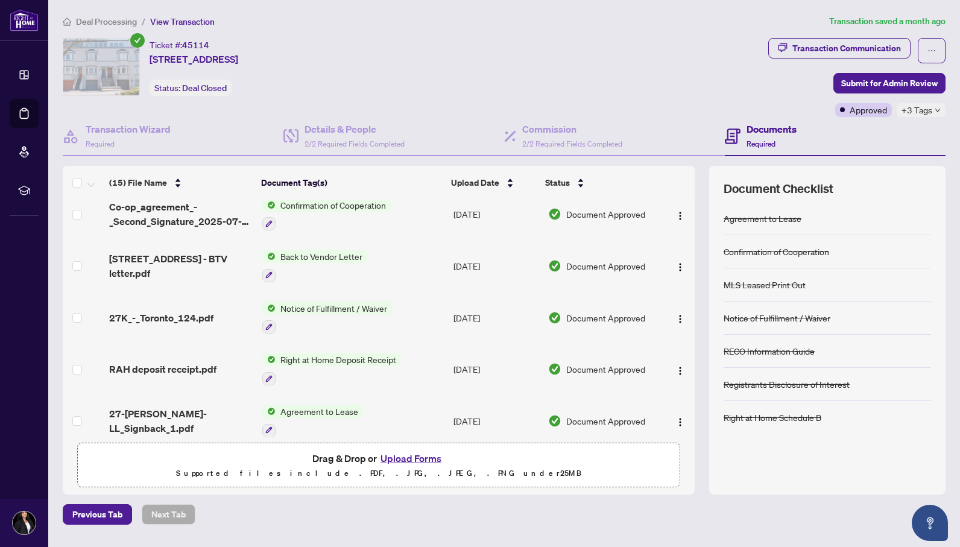
scroll to position [326, 0]
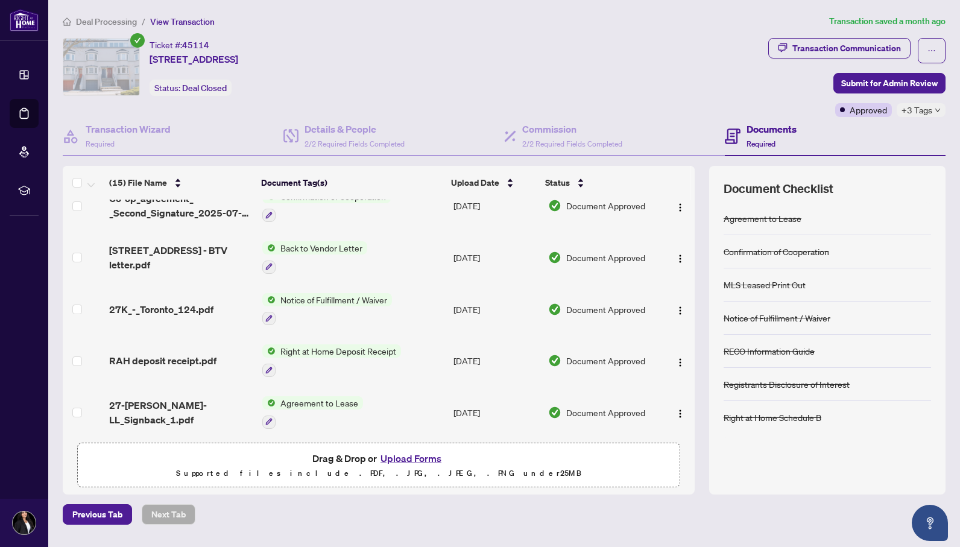
click at [593, 47] on div "Ticket #: 45114 [STREET_ADDRESS] Status: Deal Closed" at bounding box center [413, 67] width 701 height 58
click at [676, 306] on img "button" at bounding box center [681, 311] width 10 height 10
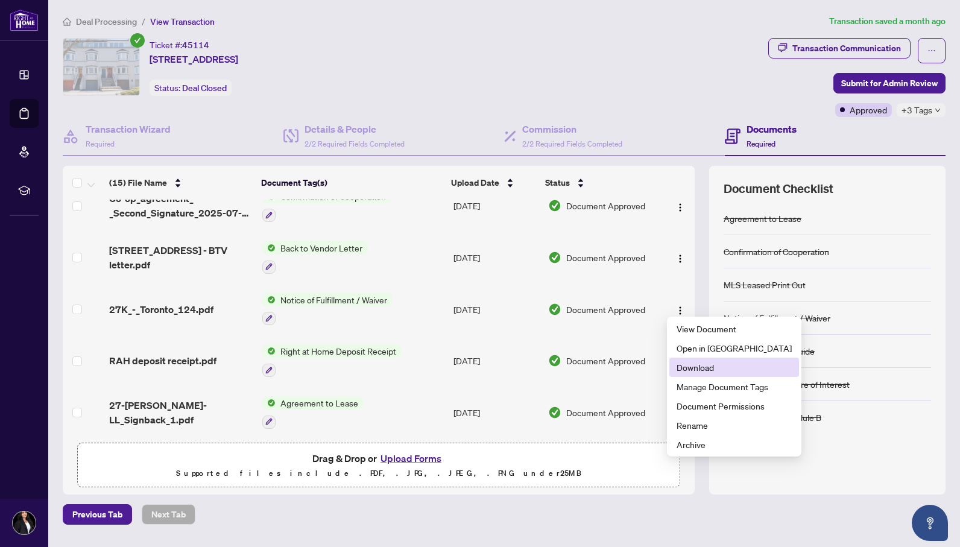
click at [683, 364] on span "Download" at bounding box center [734, 367] width 115 height 13
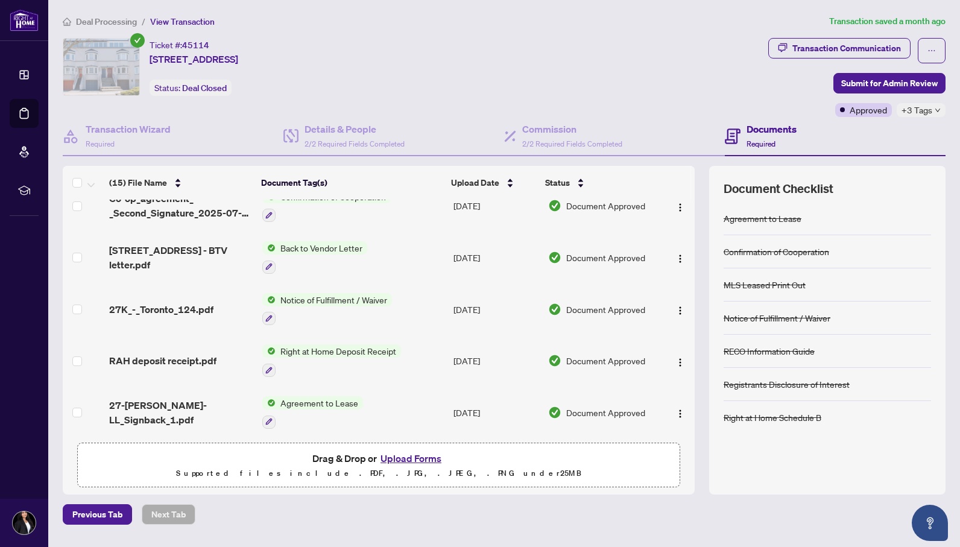
click at [430, 94] on div "Ticket #: 45114 [STREET_ADDRESS] Status: Deal Closed" at bounding box center [413, 67] width 701 height 58
click at [682, 361] on button "button" at bounding box center [680, 360] width 19 height 19
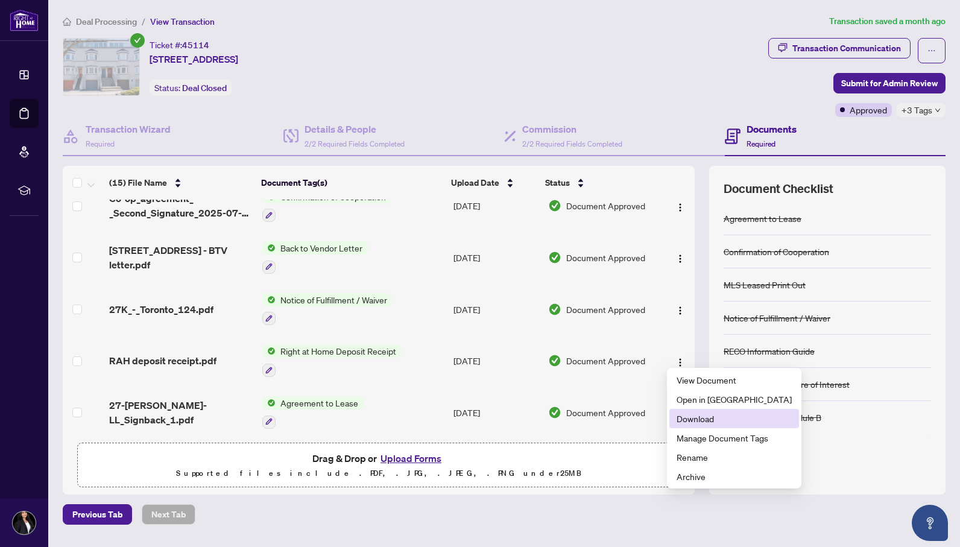
click at [700, 422] on span "Download" at bounding box center [734, 418] width 115 height 13
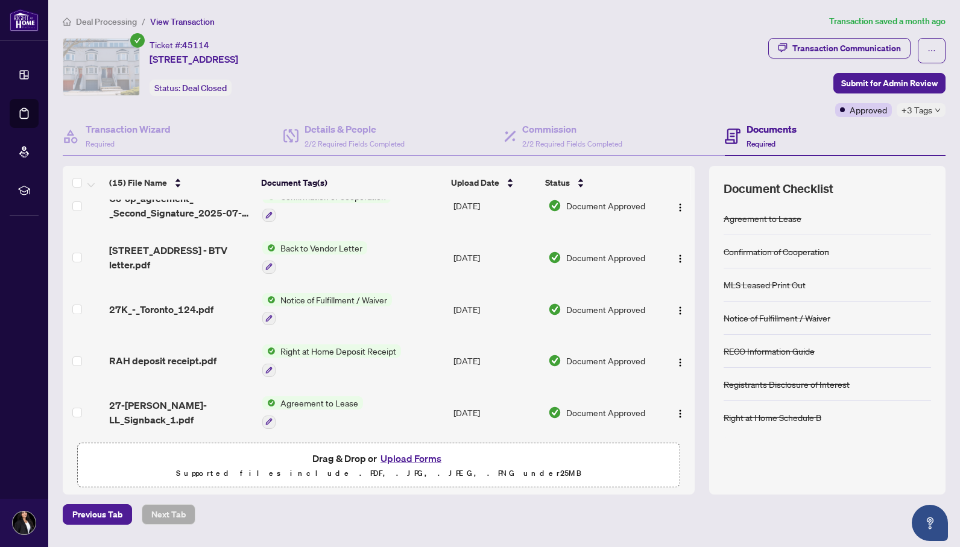
click at [438, 63] on div "Ticket #: 45114 [STREET_ADDRESS] Status: Deal Closed" at bounding box center [413, 67] width 701 height 58
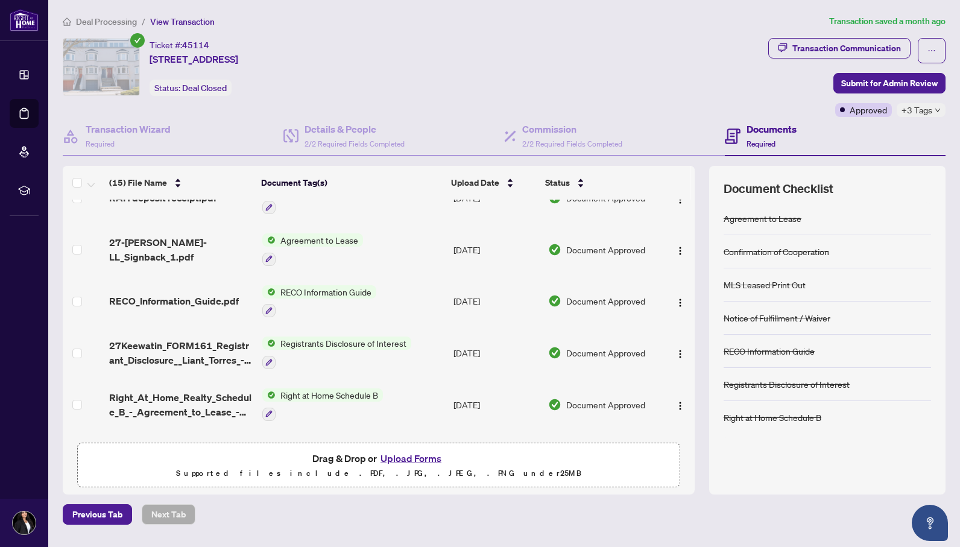
scroll to position [491, 0]
click at [676, 245] on img "button" at bounding box center [681, 250] width 10 height 10
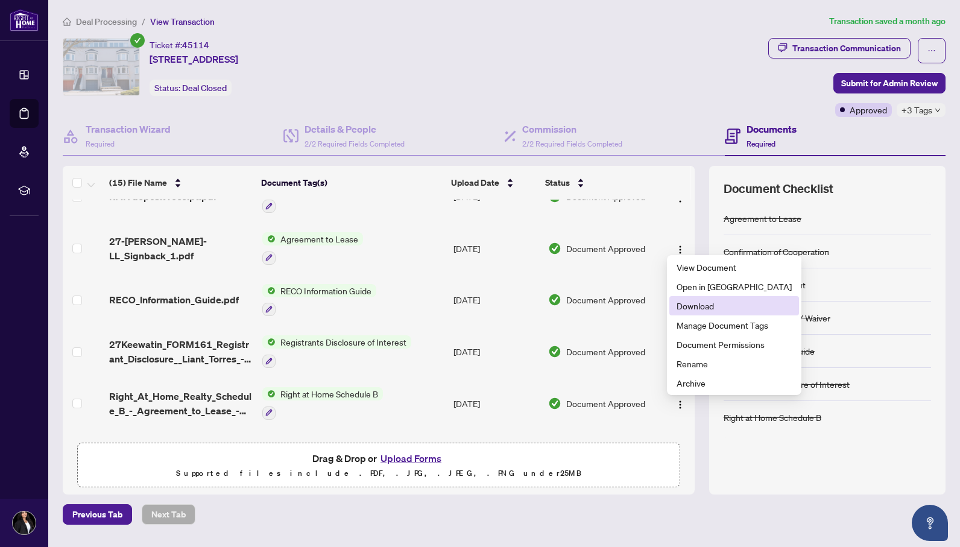
click at [691, 311] on span "Download" at bounding box center [734, 305] width 115 height 13
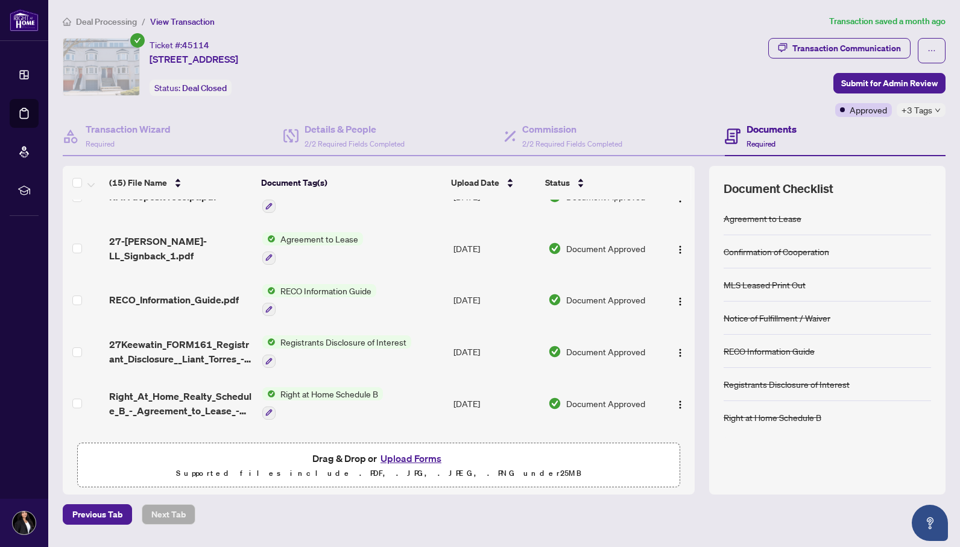
click at [437, 83] on div "Ticket #: 45114 [STREET_ADDRESS] Status: Deal Closed" at bounding box center [413, 67] width 701 height 58
click at [684, 303] on button "button" at bounding box center [680, 299] width 19 height 19
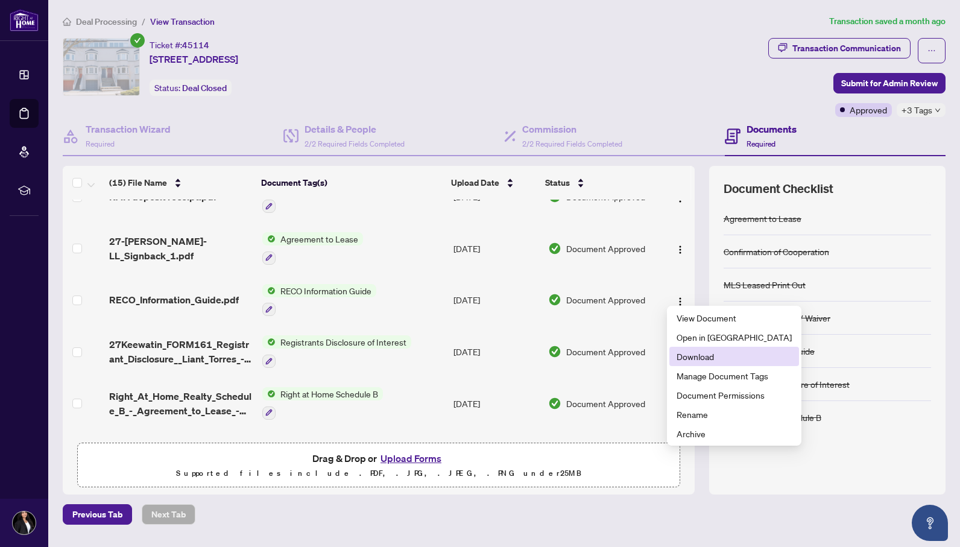
click at [705, 356] on span "Download" at bounding box center [734, 356] width 115 height 13
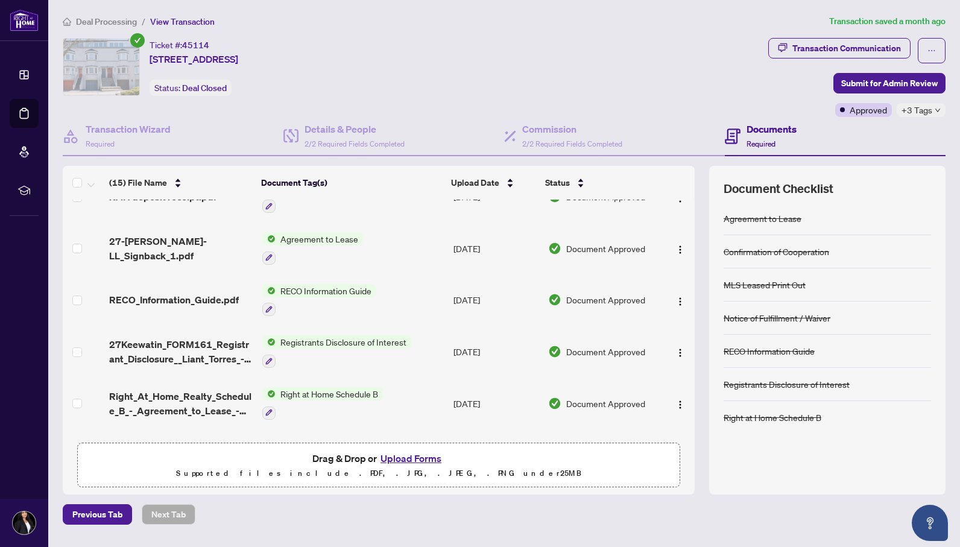
click at [433, 64] on div "Ticket #: 45114 [STREET_ADDRESS] Status: Deal Closed" at bounding box center [413, 67] width 701 height 58
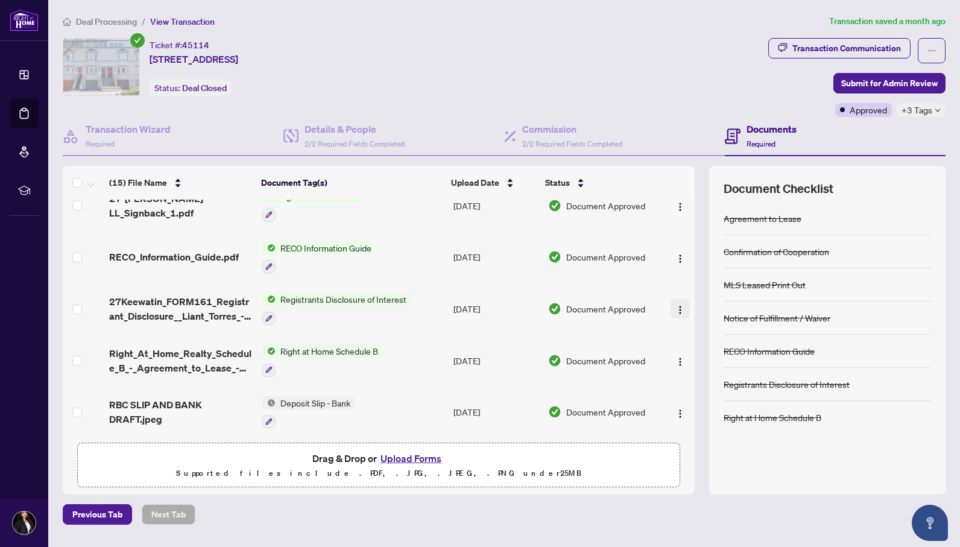
click at [677, 305] on img "button" at bounding box center [681, 310] width 10 height 10
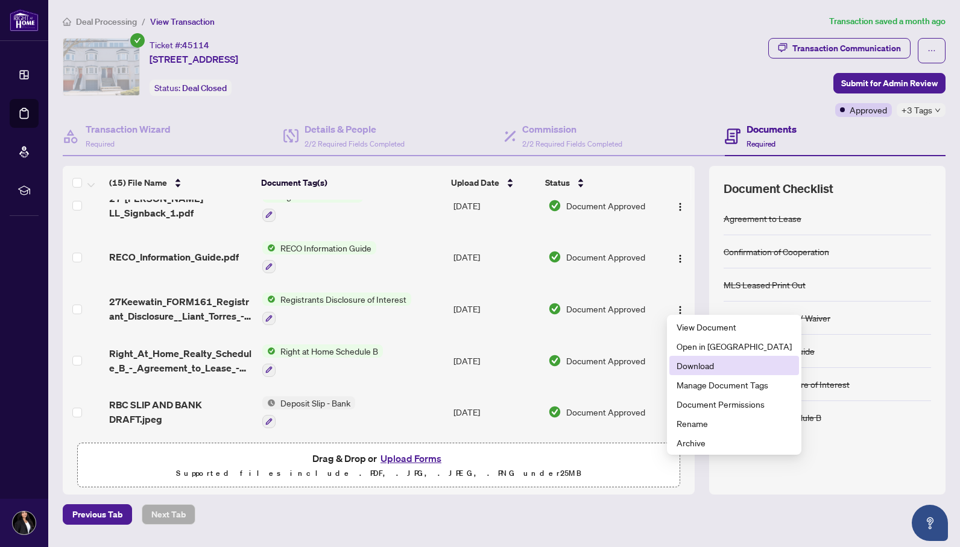
click at [696, 363] on span "Download" at bounding box center [734, 365] width 115 height 13
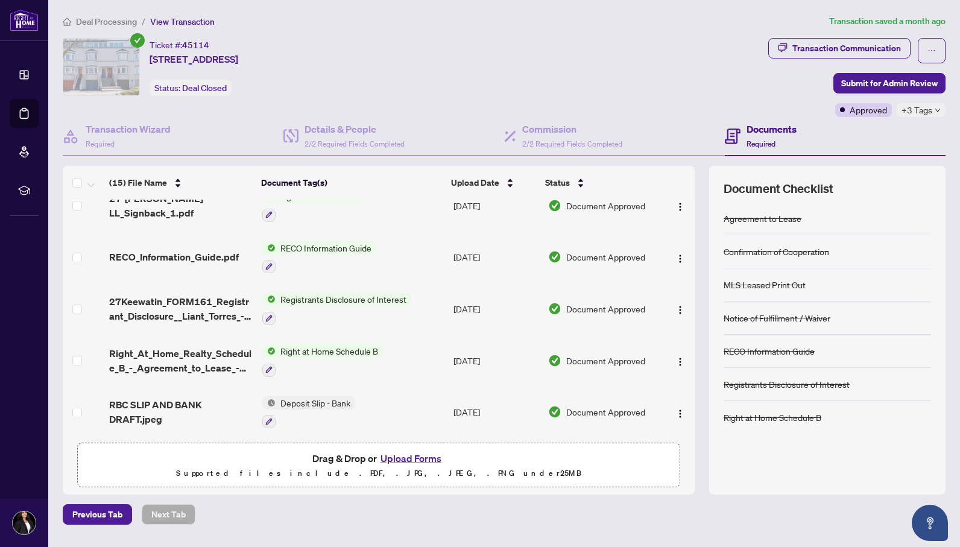
click at [449, 57] on div "Ticket #: 45114 [STREET_ADDRESS] Status: Deal Closed" at bounding box center [413, 67] width 701 height 58
click at [676, 357] on img "button" at bounding box center [681, 362] width 10 height 10
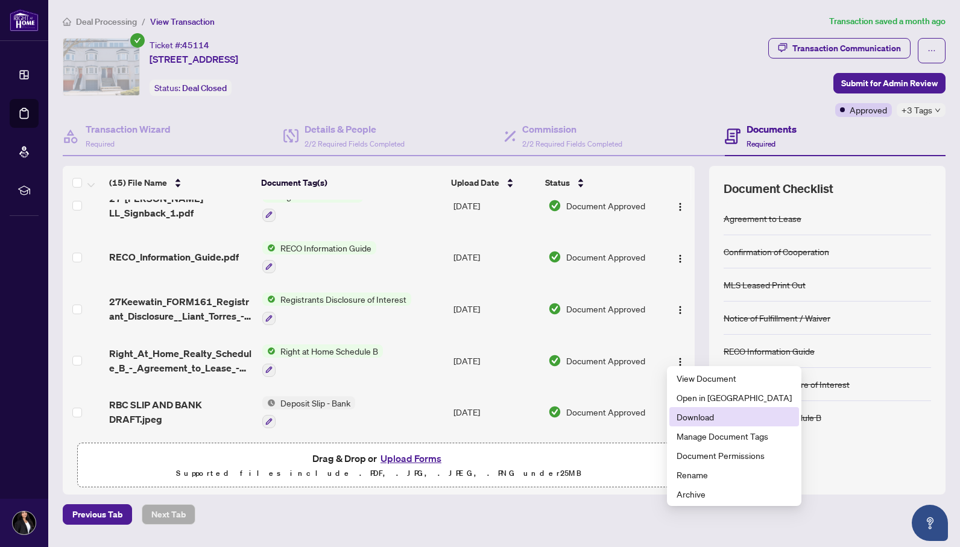
click at [681, 418] on span "Download" at bounding box center [734, 416] width 115 height 13
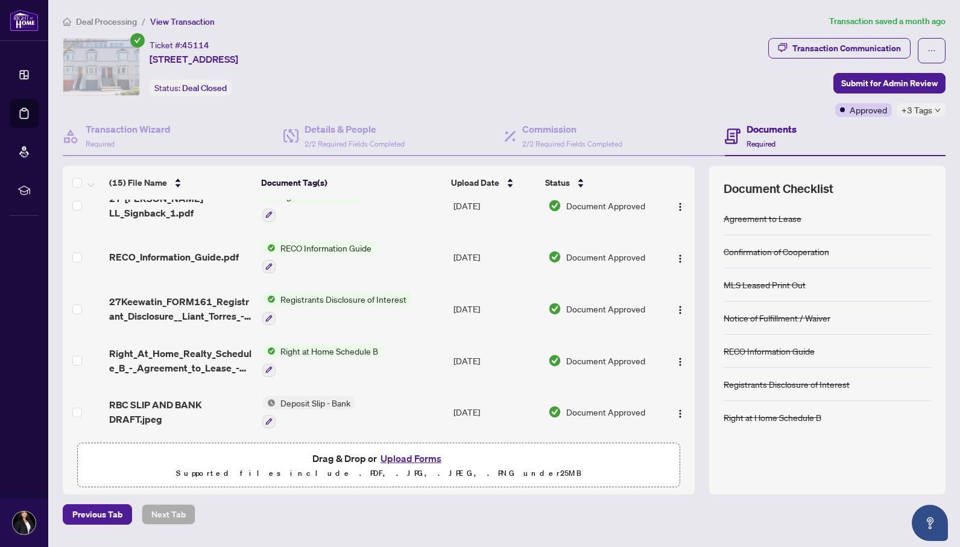
click at [456, 59] on div "Ticket #: 45114 [STREET_ADDRESS] Status: Deal Closed" at bounding box center [413, 67] width 701 height 58
click at [676, 411] on img "button" at bounding box center [681, 414] width 10 height 10
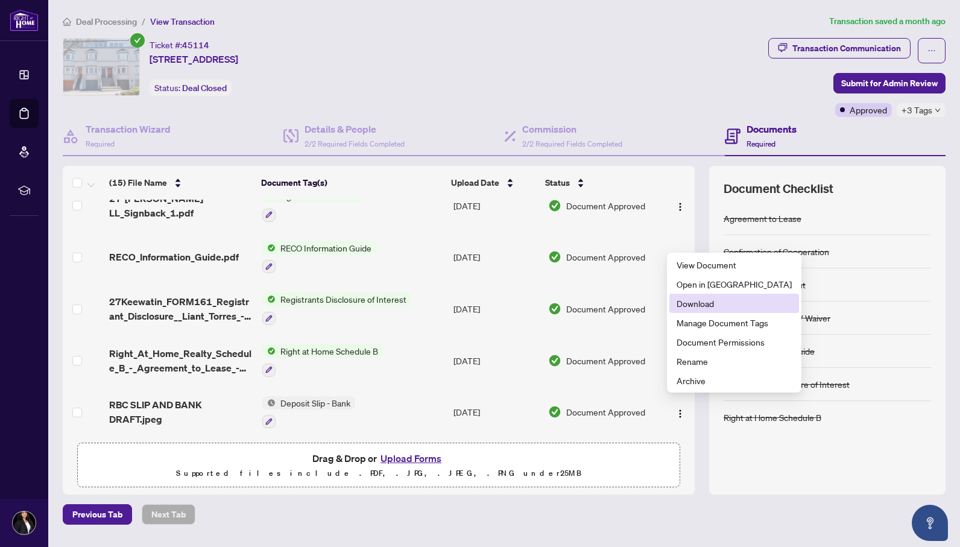
click at [676, 309] on li "Download" at bounding box center [735, 303] width 130 height 19
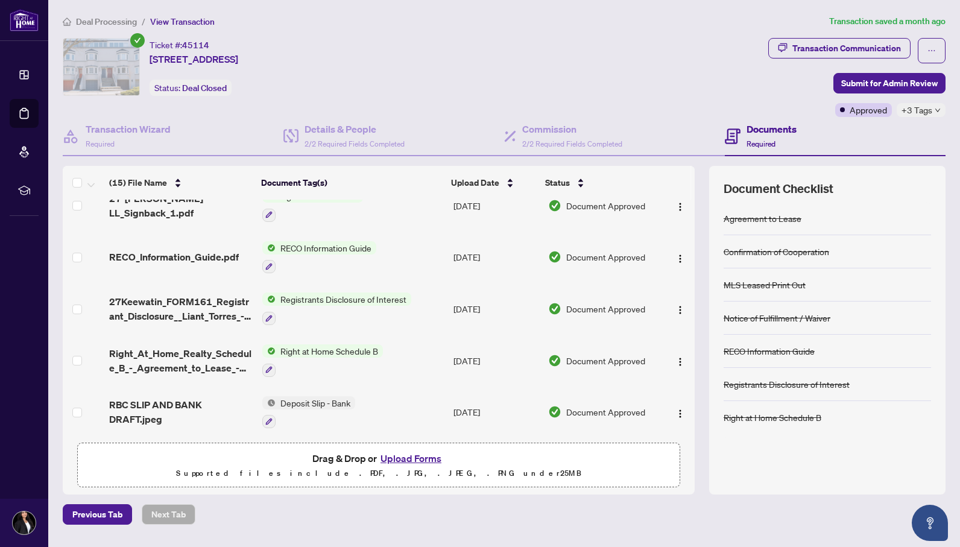
click at [478, 55] on div "Ticket #: 45114 [STREET_ADDRESS] Status: Deal Closed" at bounding box center [413, 67] width 701 height 58
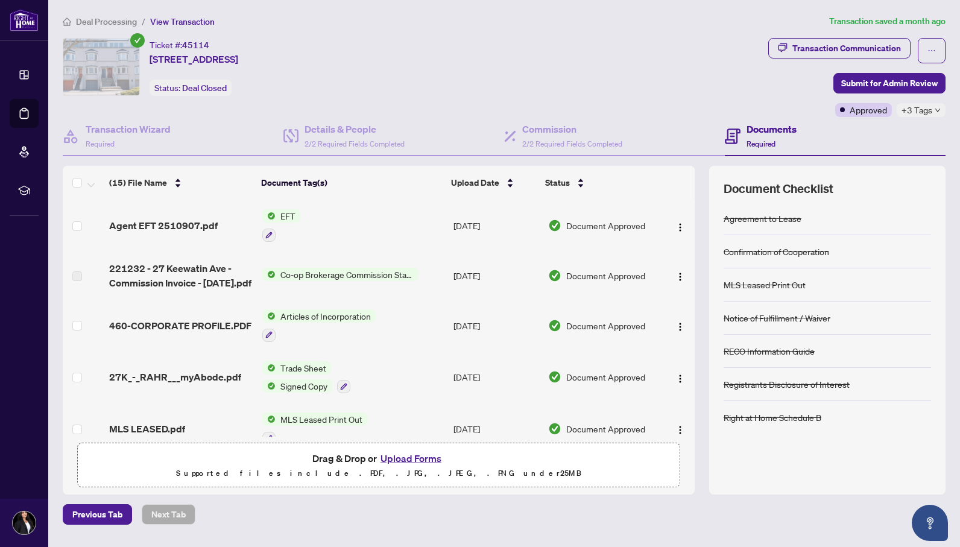
click at [383, 83] on div "Ticket #: 45114 [STREET_ADDRESS] Status: Deal Closed" at bounding box center [413, 67] width 701 height 58
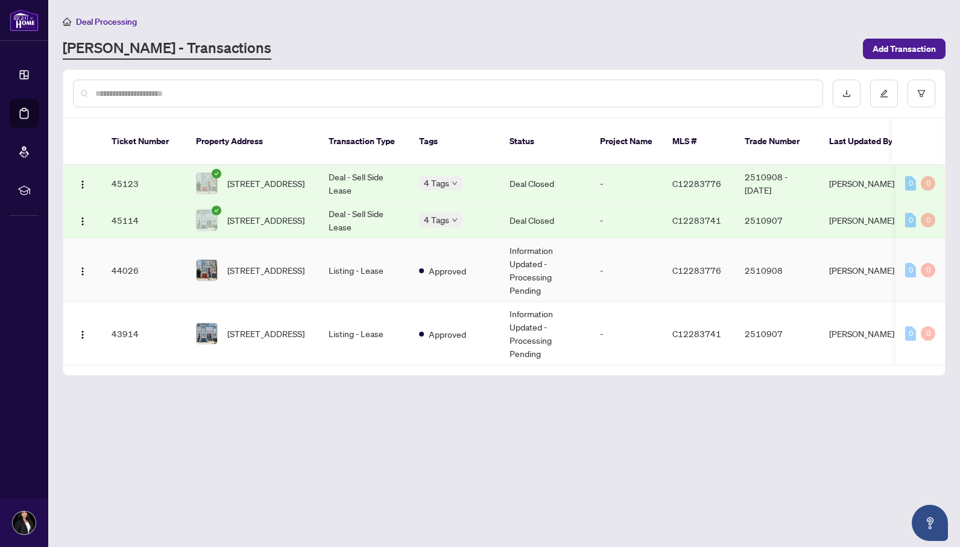
click at [305, 265] on span "[STREET_ADDRESS]" at bounding box center [265, 270] width 77 height 13
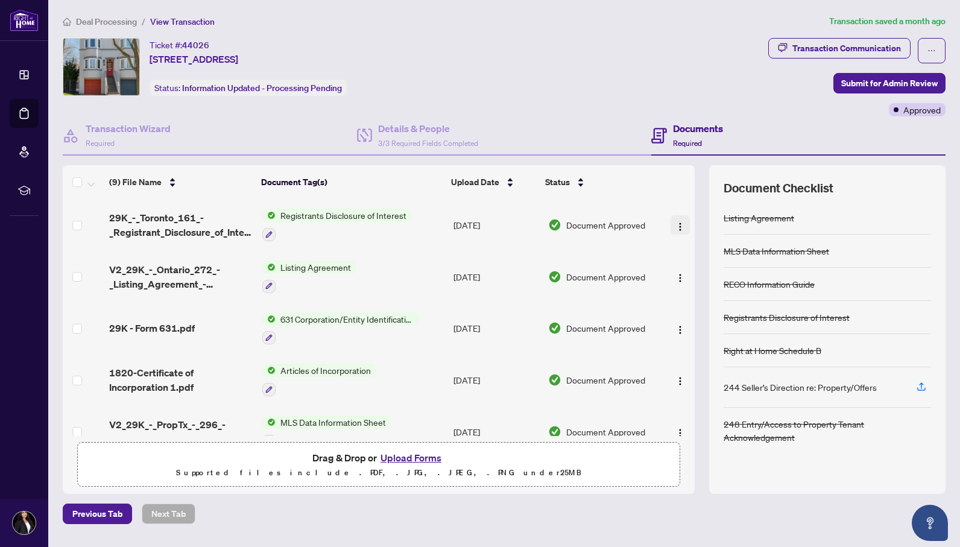
click at [676, 222] on img "button" at bounding box center [681, 227] width 10 height 10
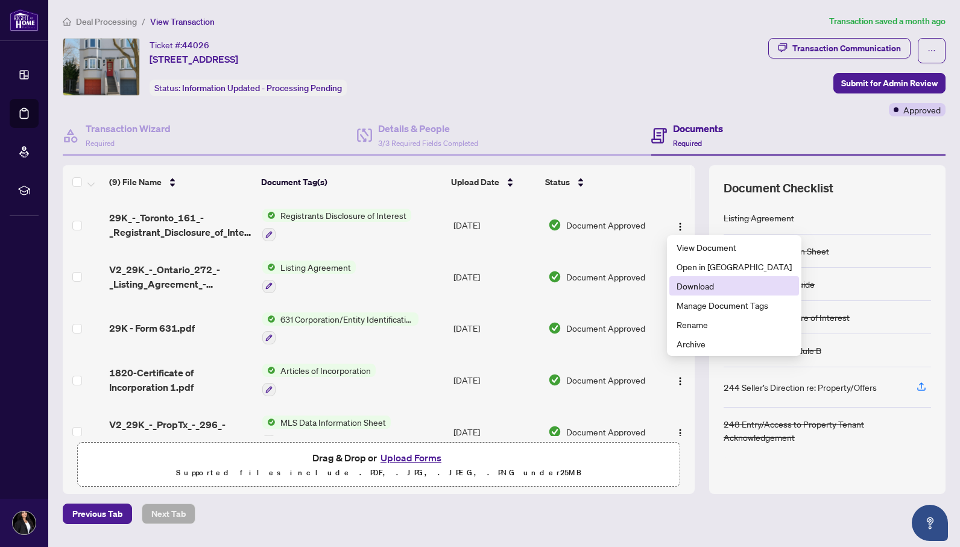
click at [702, 285] on span "Download" at bounding box center [734, 285] width 115 height 13
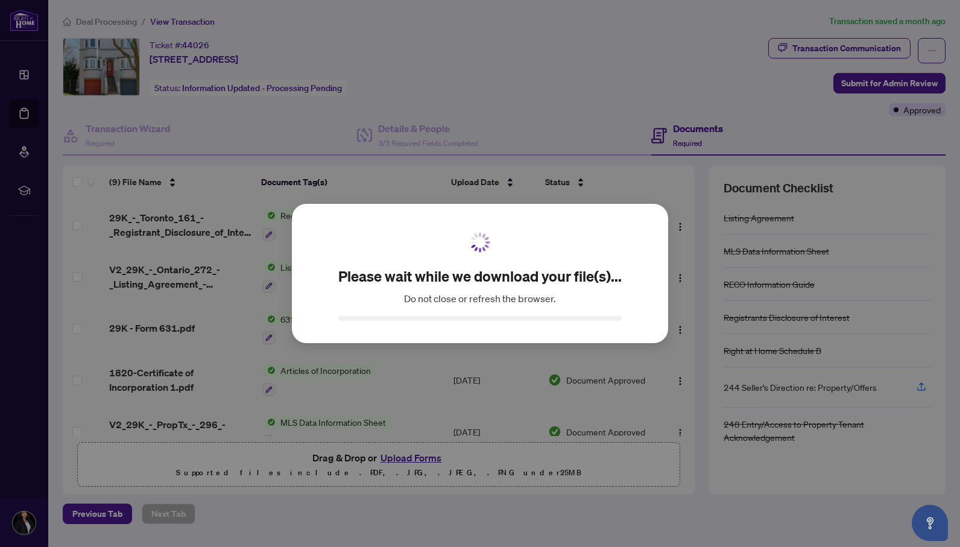
click at [572, 76] on div "Please wait while we download your file(s)... Do not close or refresh the brows…" at bounding box center [480, 273] width 960 height 547
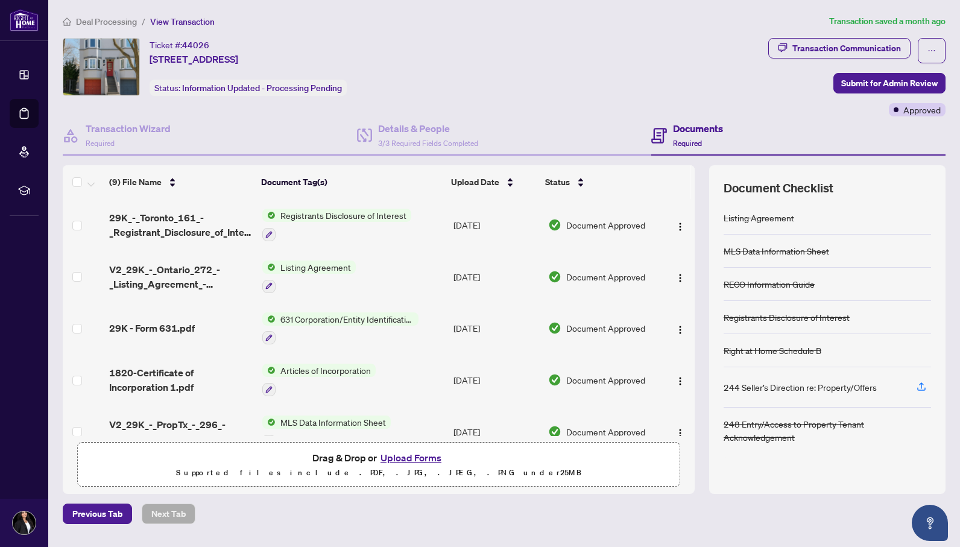
click at [422, 45] on div "Ticket #: 44026 [STREET_ADDRESS] Status: Information Updated - Processing Pendi…" at bounding box center [413, 67] width 701 height 58
